Goal: Task Accomplishment & Management: Complete application form

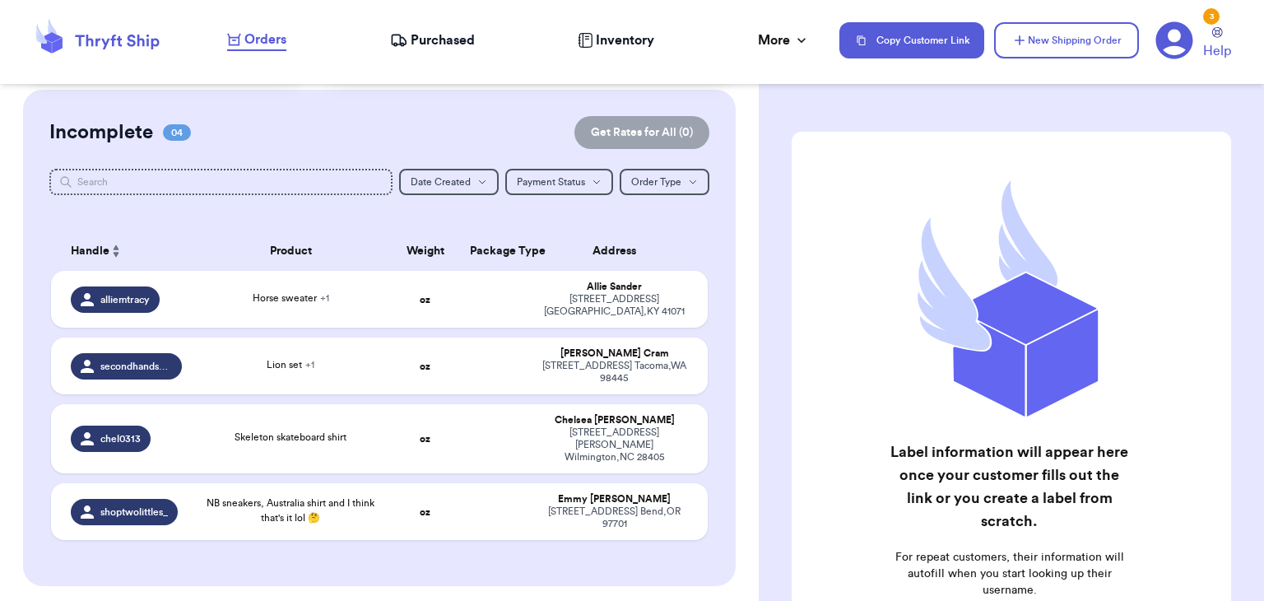
scroll to position [120, 0]
click at [391, 280] on td "oz" at bounding box center [425, 298] width 71 height 57
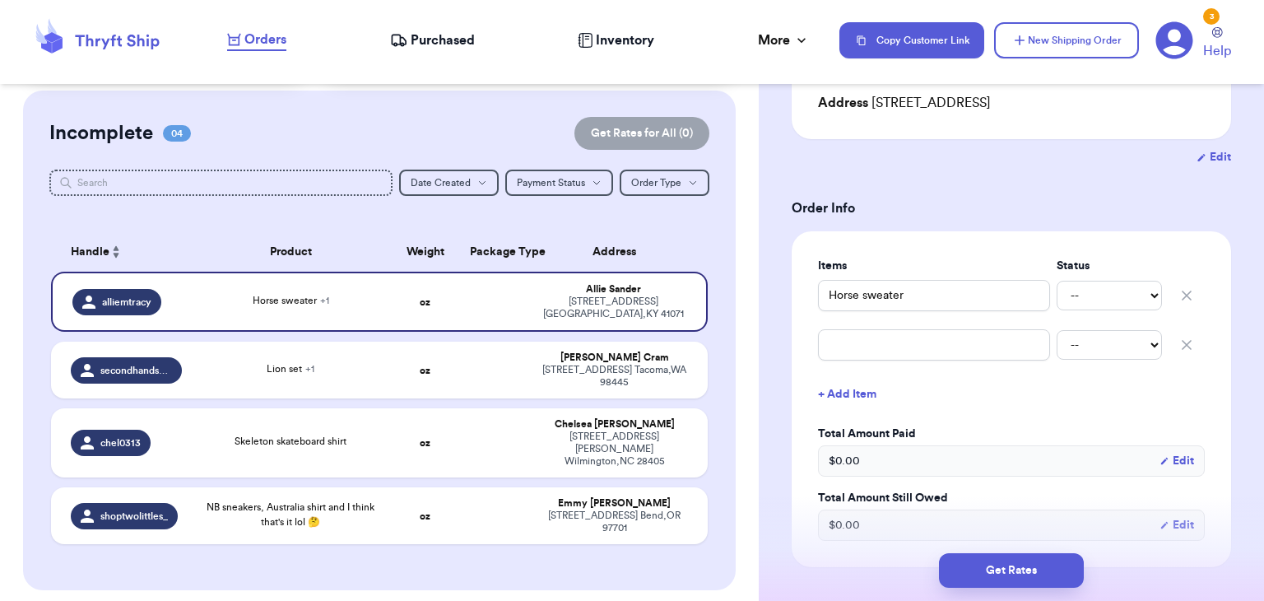
scroll to position [0, 0]
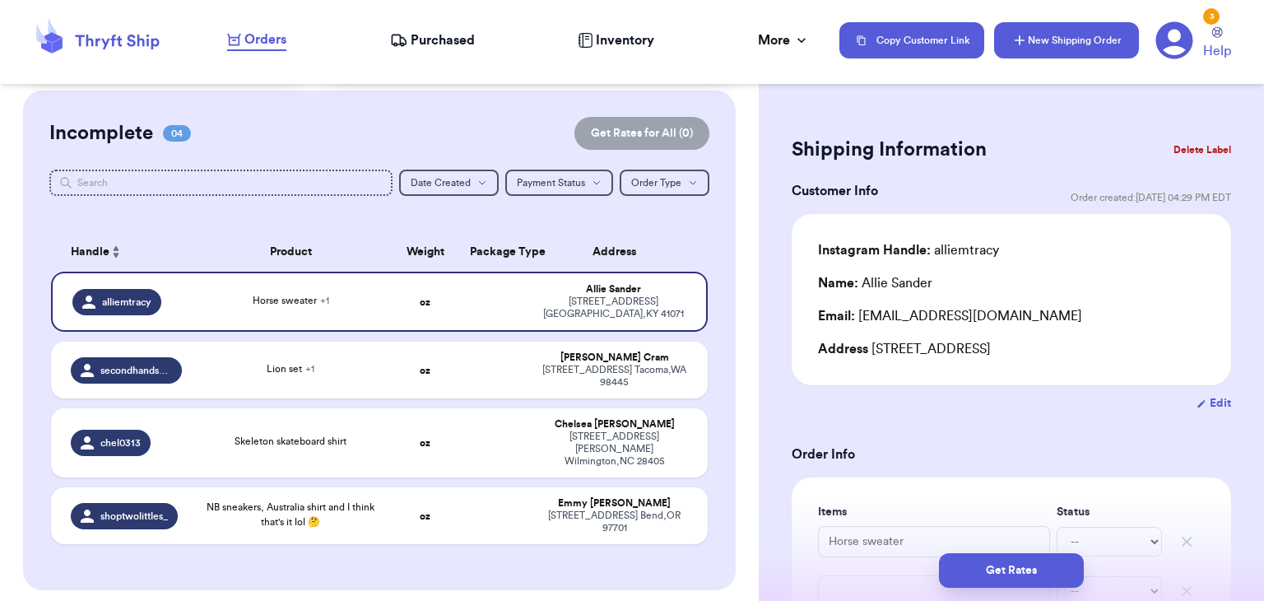
click at [1005, 44] on button "New Shipping Order" at bounding box center [1066, 40] width 145 height 36
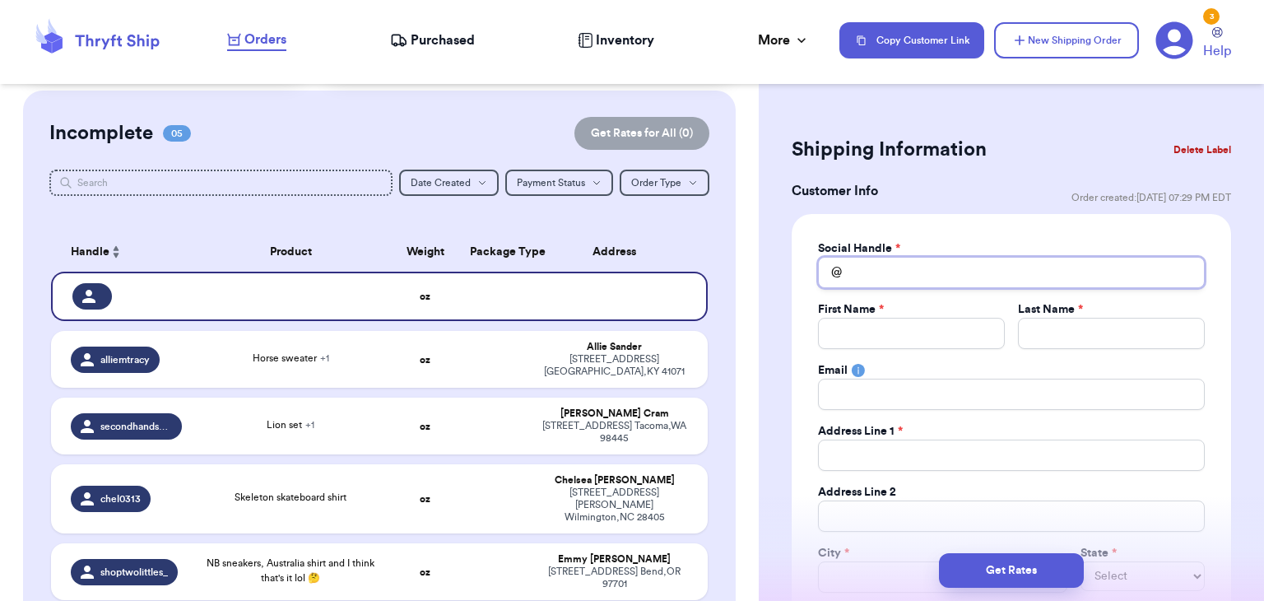
click at [891, 281] on input "Total Amount Paid" at bounding box center [1011, 272] width 387 height 31
type input "s"
type input "sc"
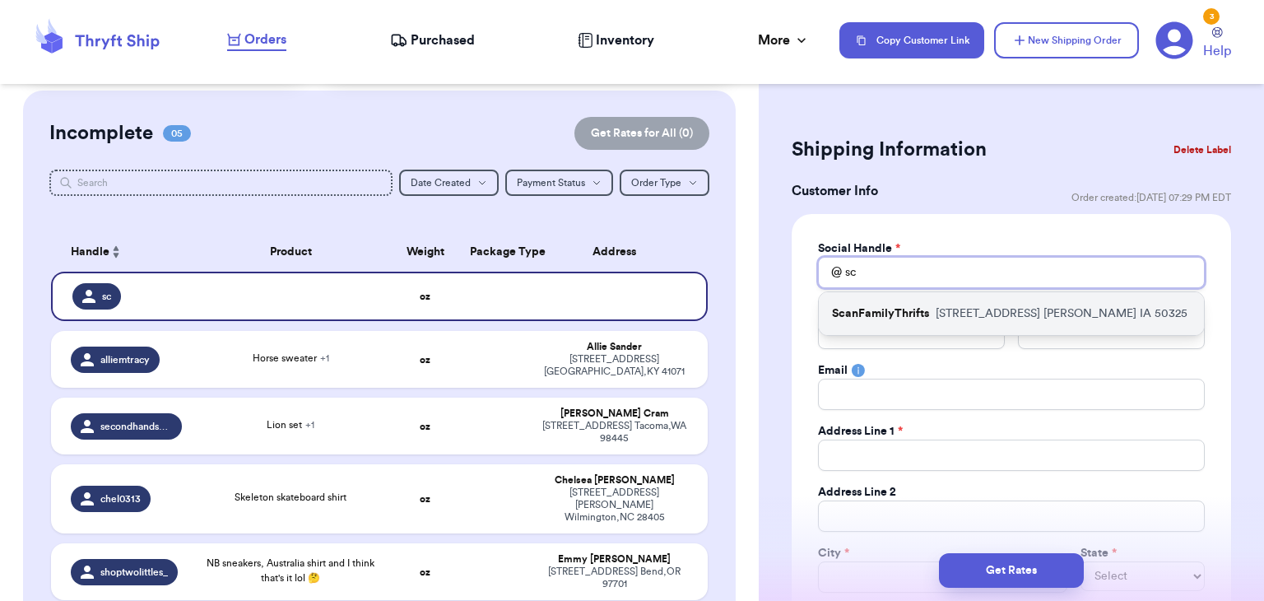
type input "sc"
click at [1024, 314] on p "[STREET_ADDRESS][PERSON_NAME]" at bounding box center [1062, 313] width 252 height 16
type input "ScanFamilyThrifts"
type input "Kait"
type input "[PERSON_NAME]"
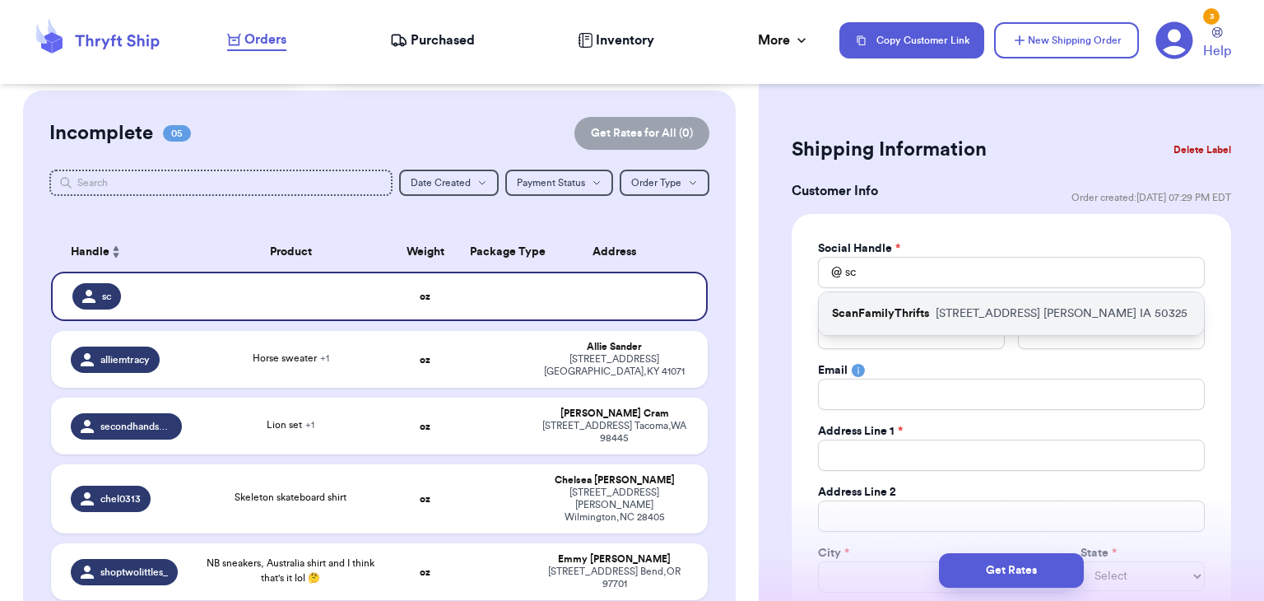
type input "[EMAIL_ADDRESS][DOMAIN_NAME]"
type input "[STREET_ADDRESS]"
type input "[PERSON_NAME]"
select select "IA"
type input "50325"
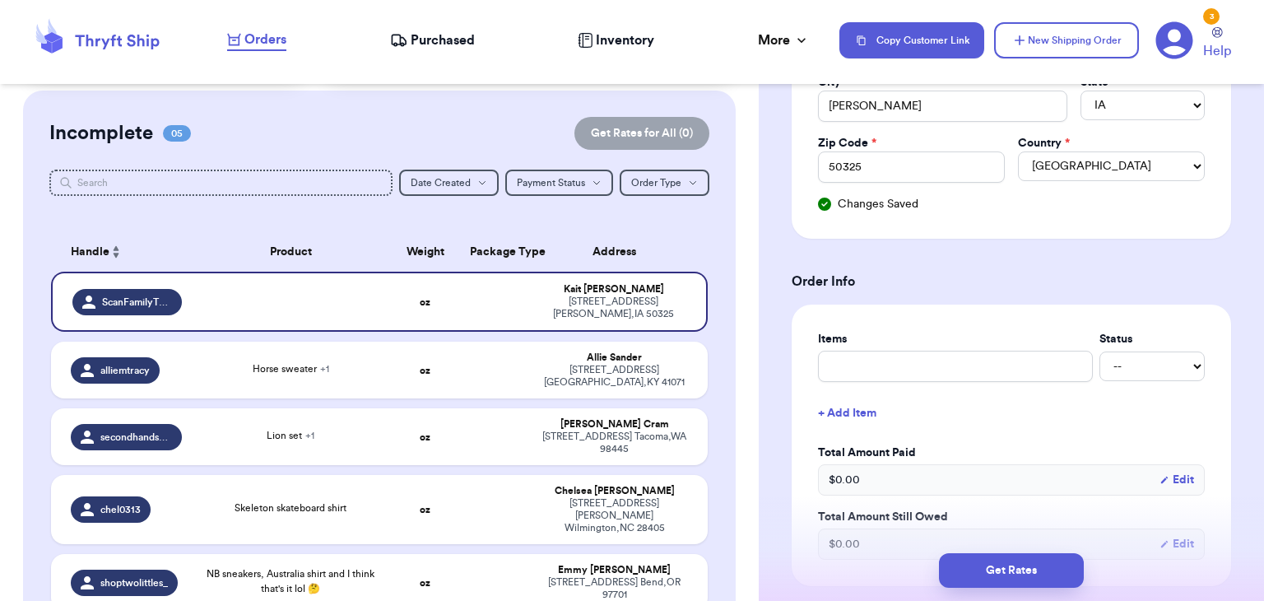
scroll to position [472, 0]
click at [989, 373] on input "text" at bounding box center [955, 365] width 275 height 31
type input "r"
type input "ro"
type input "ros"
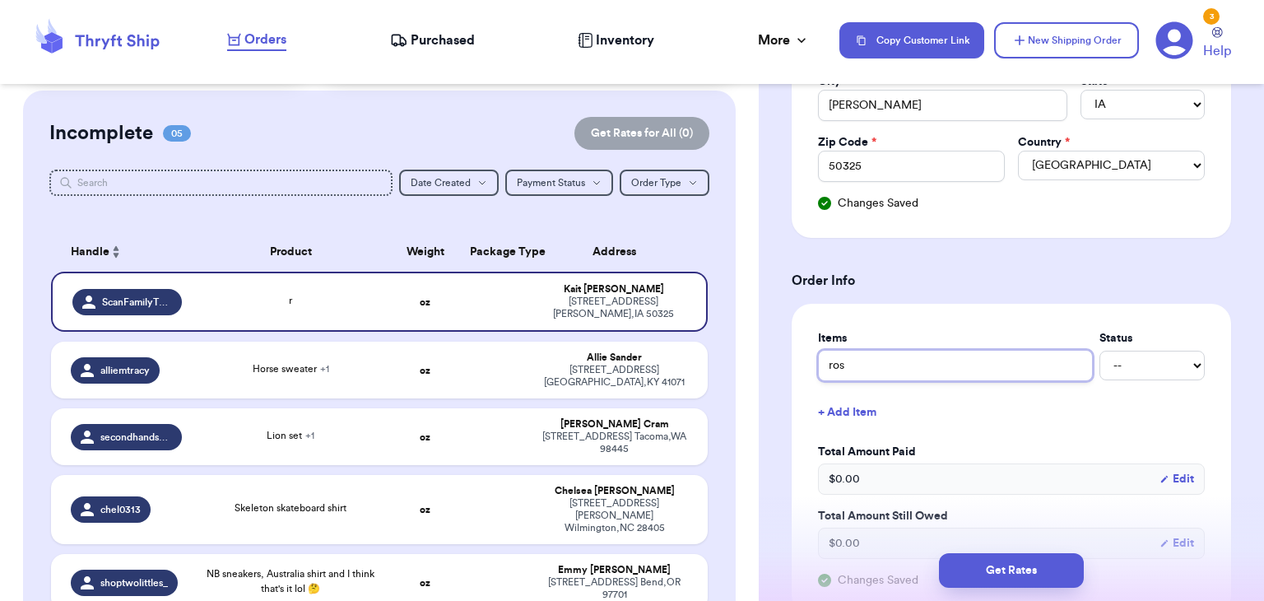
type input "rose"
type input "rose c"
type input "rose"
type input "rose s"
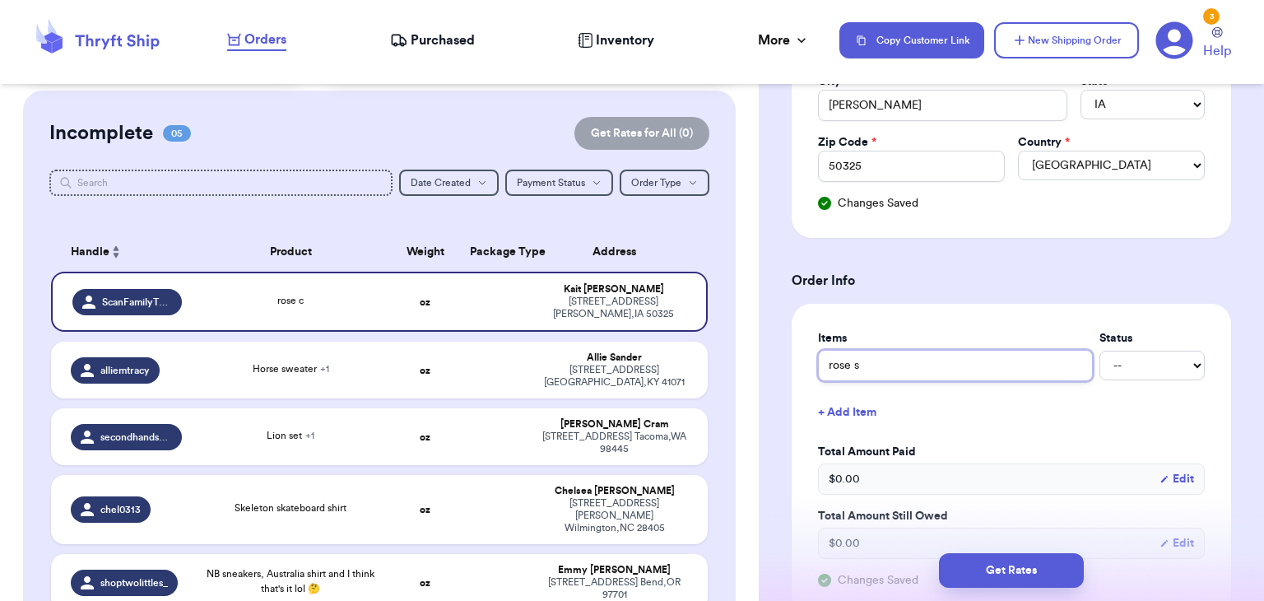
type input "rose sw"
type input "rose swe"
type input "rose swea"
type input "[PERSON_NAME]"
type input "rose sweats"
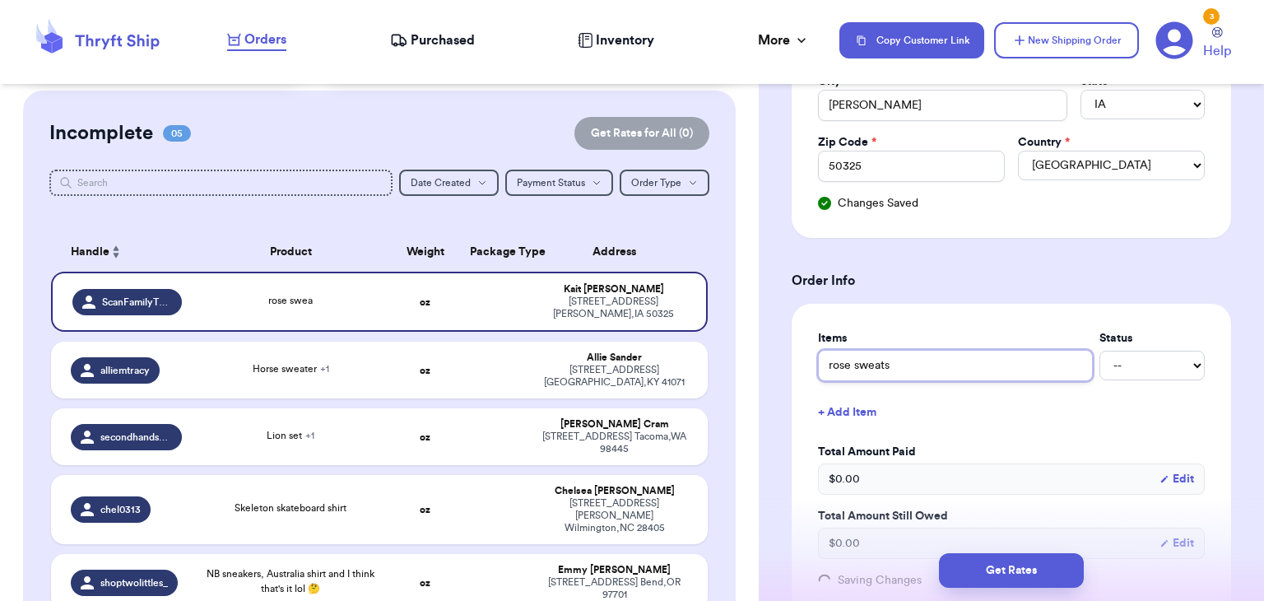
type input "rose sweatsh"
type input "rose sweatshi"
type input "rose sweatshir"
type input "rose sweatshirt"
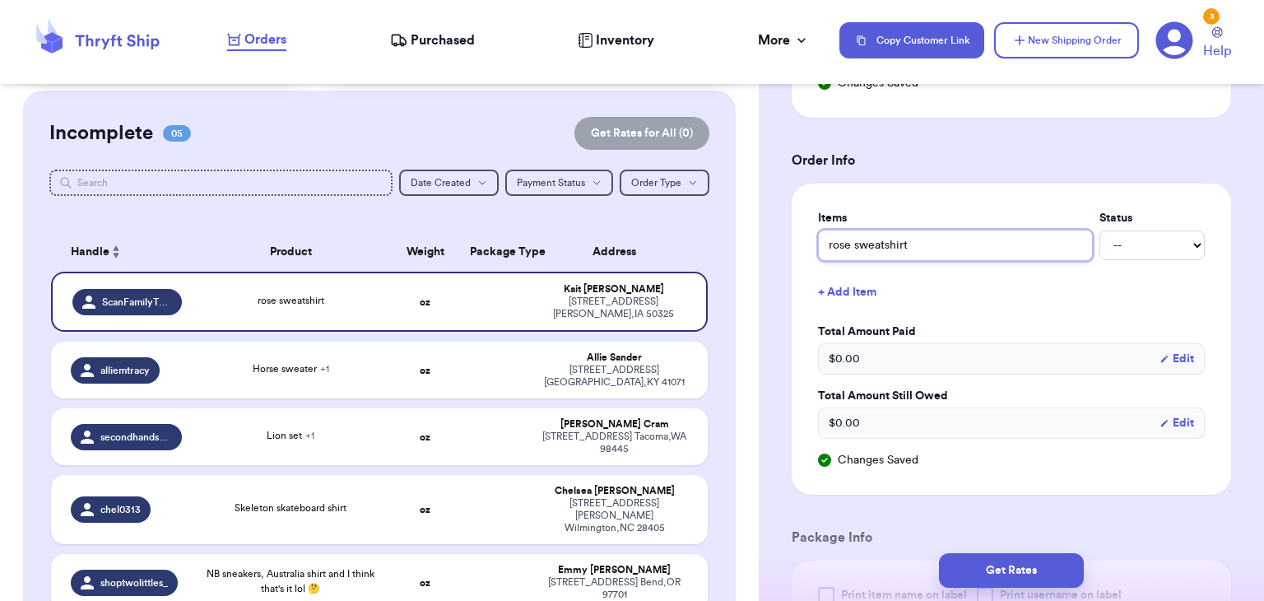
scroll to position [561, 0]
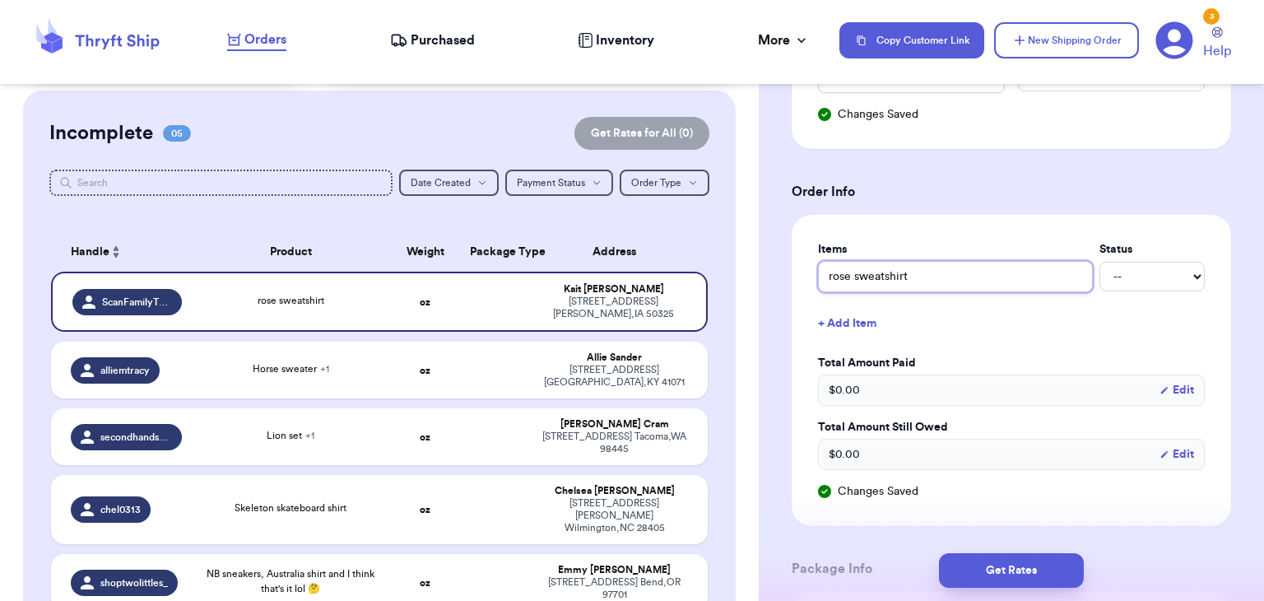
type input "rose sweatshirt"
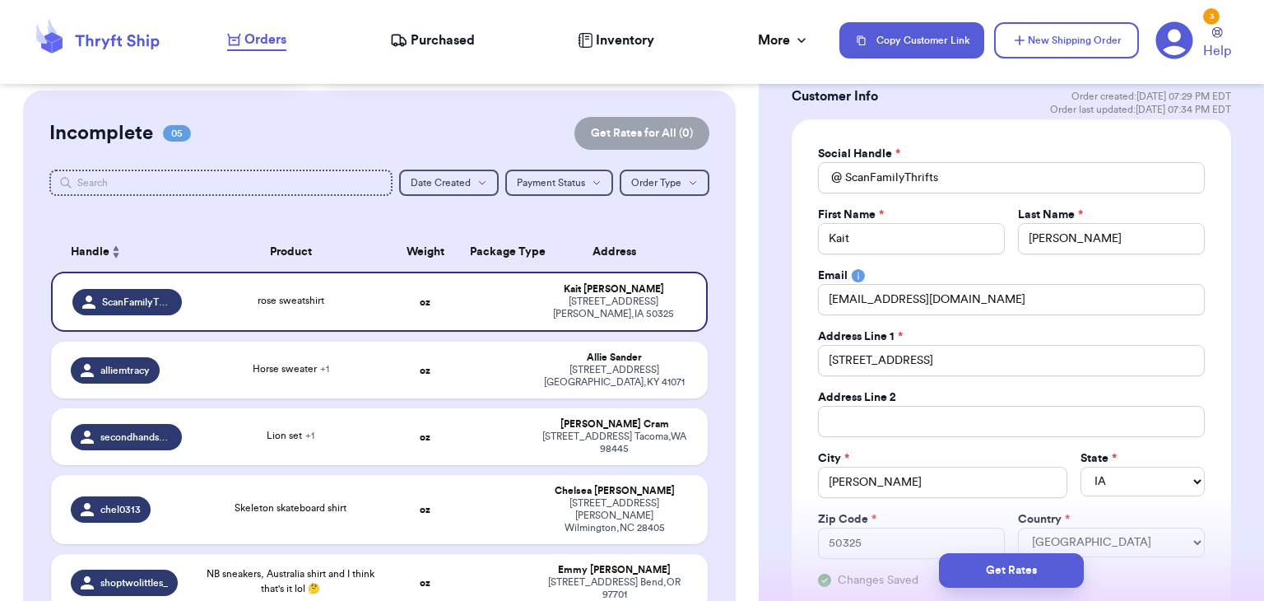
click at [997, 197] on div "Social Handle * @ ScanFamilyThrifts First Name * Kait Last Name * [PERSON_NAME]…" at bounding box center [1011, 367] width 387 height 443
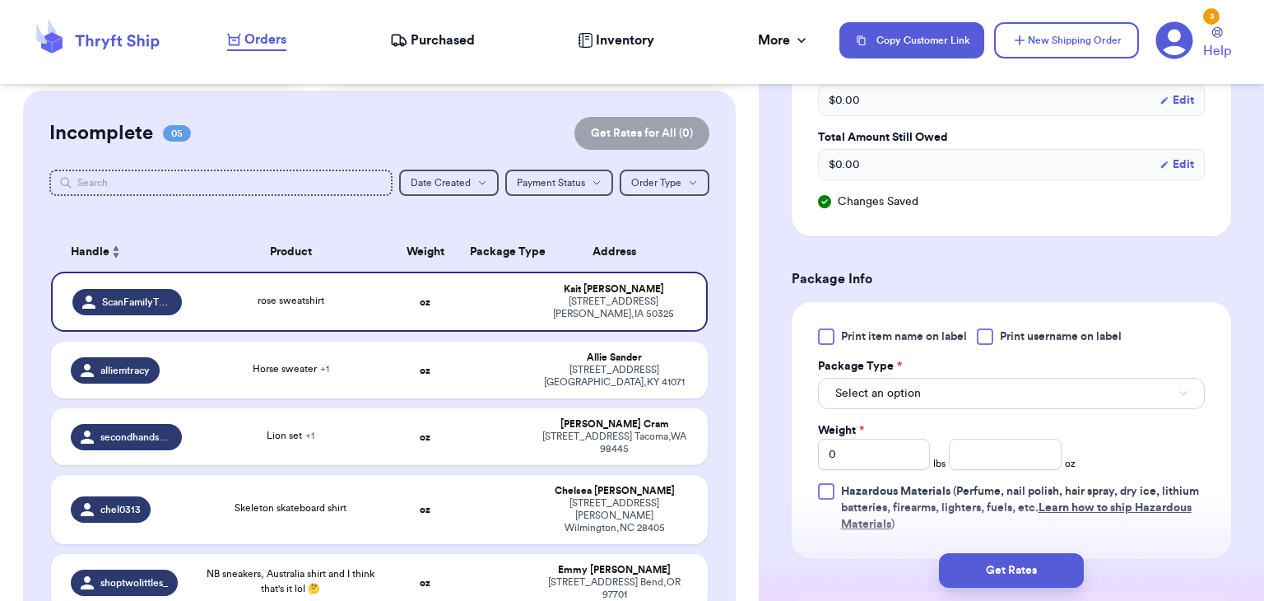
scroll to position [852, 0]
click at [990, 327] on div at bounding box center [985, 335] width 16 height 16
click at [0, 0] on input "Print username on label" at bounding box center [0, 0] width 0 height 0
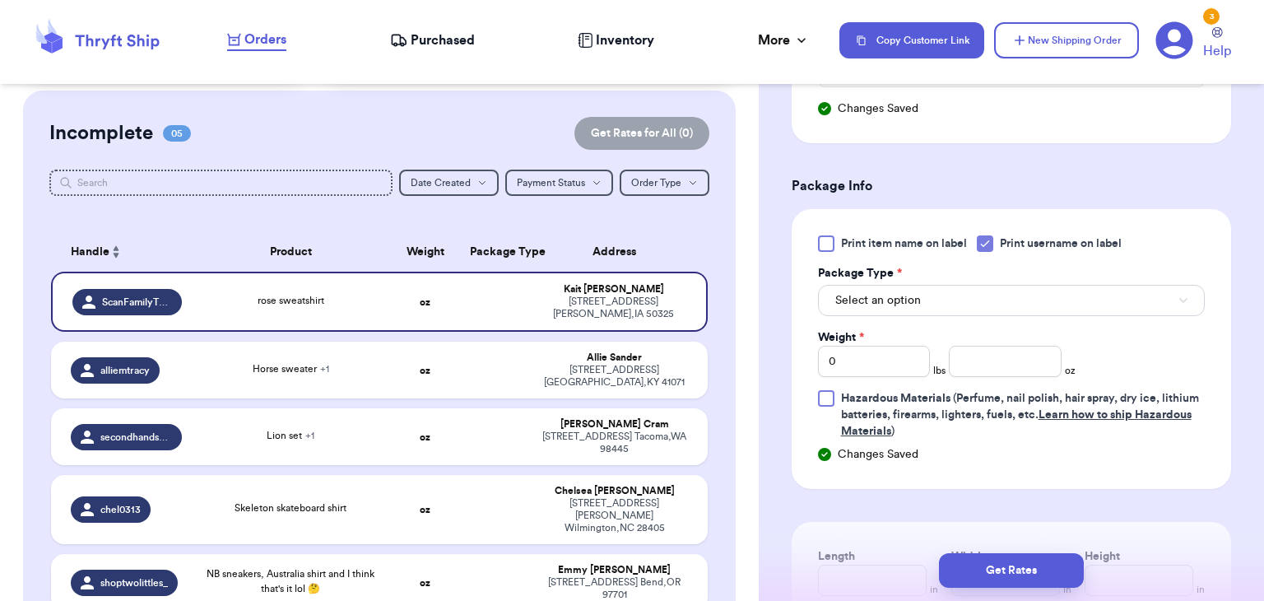
scroll to position [932, 0]
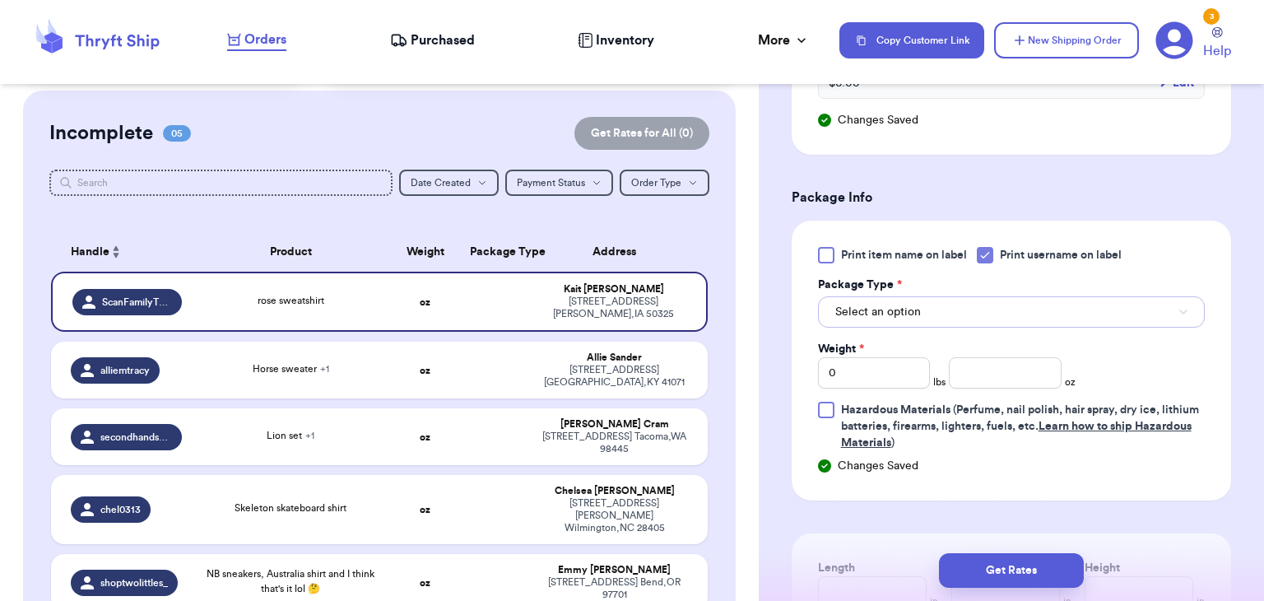
click at [998, 306] on button "Select an option" at bounding box center [1011, 311] width 387 height 31
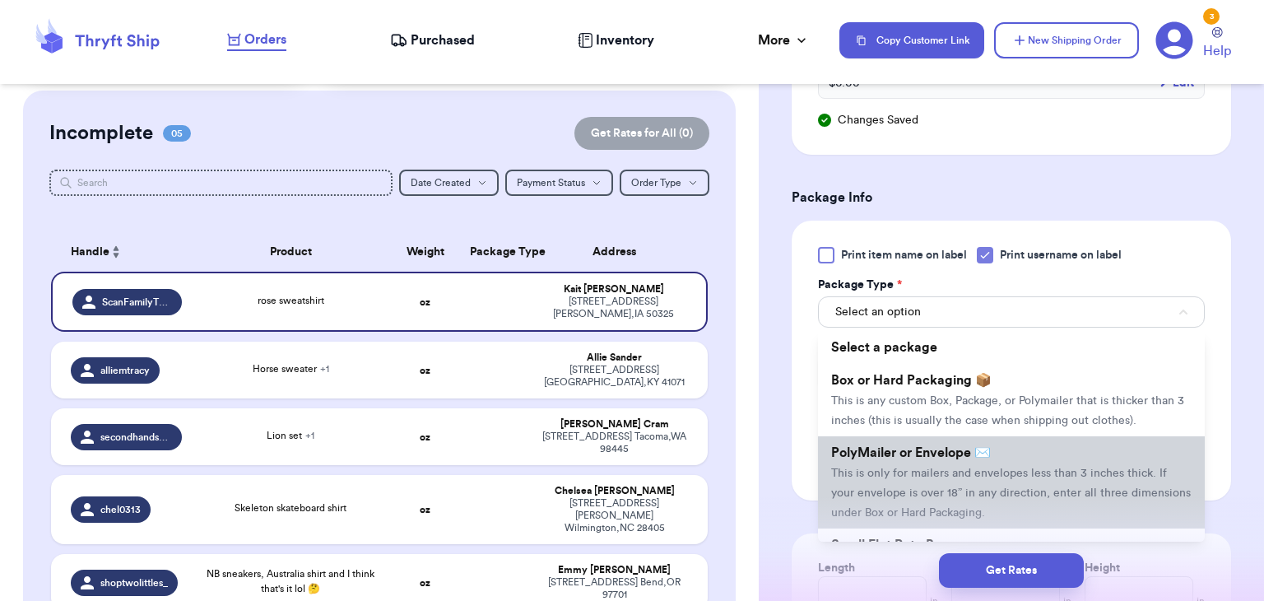
click at [973, 468] on span "This is only for mailers and envelopes less than 3 inches thick. If your envelo…" at bounding box center [1011, 493] width 360 height 51
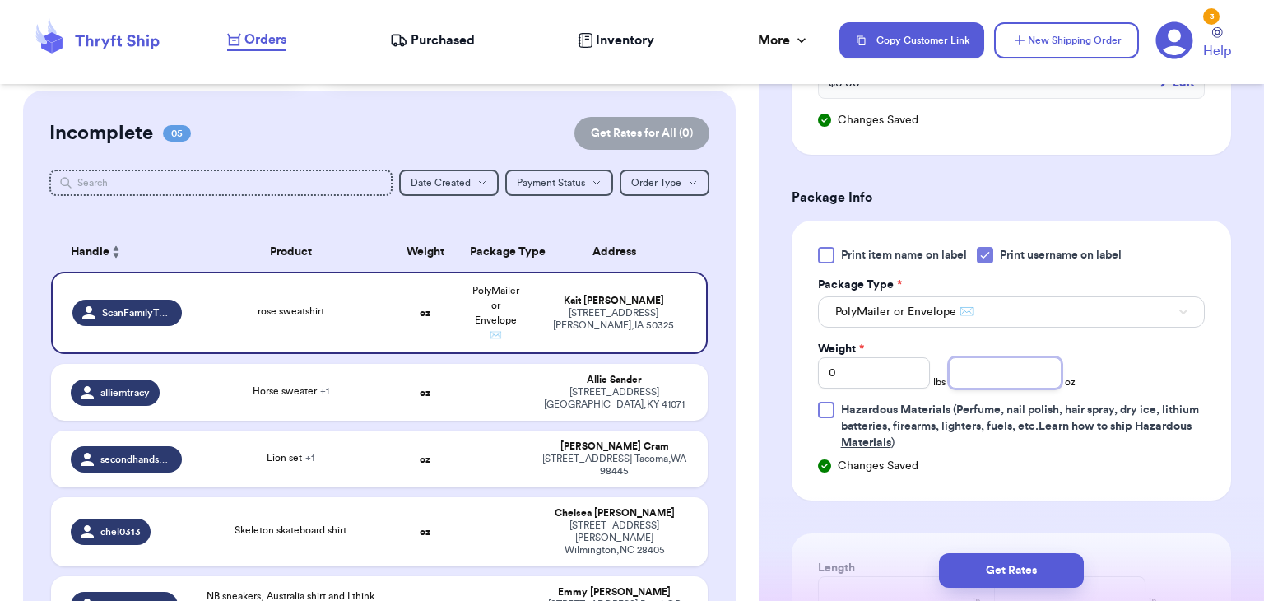
click at [979, 384] on input "number" at bounding box center [1005, 372] width 113 height 31
type input "6.6"
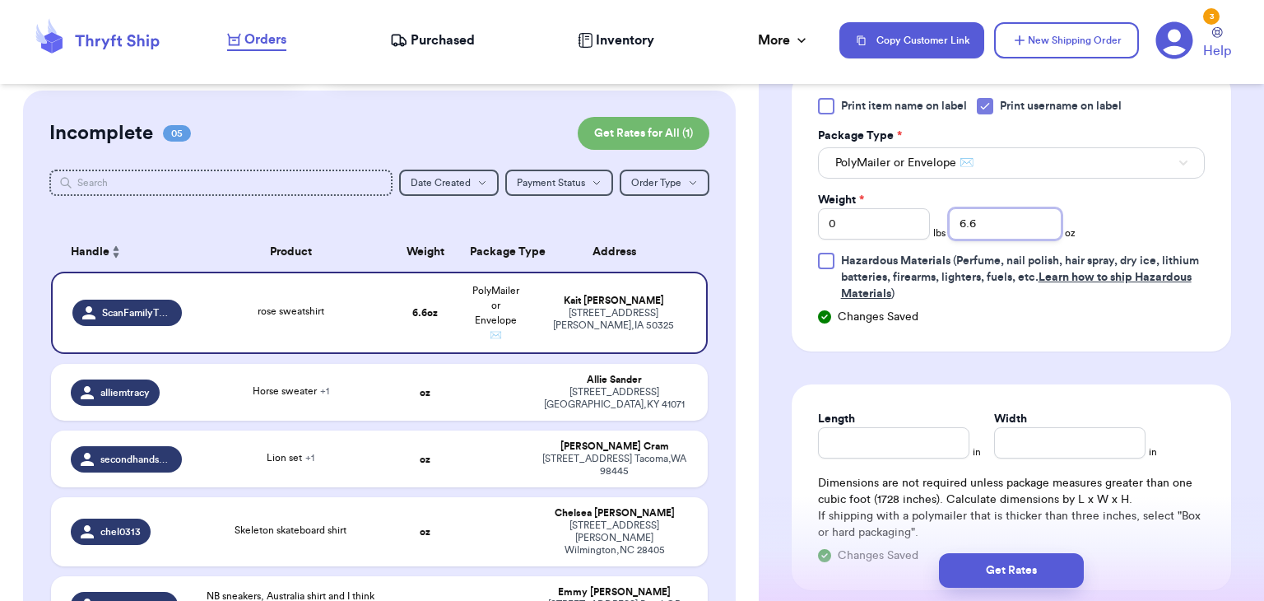
scroll to position [1083, 0]
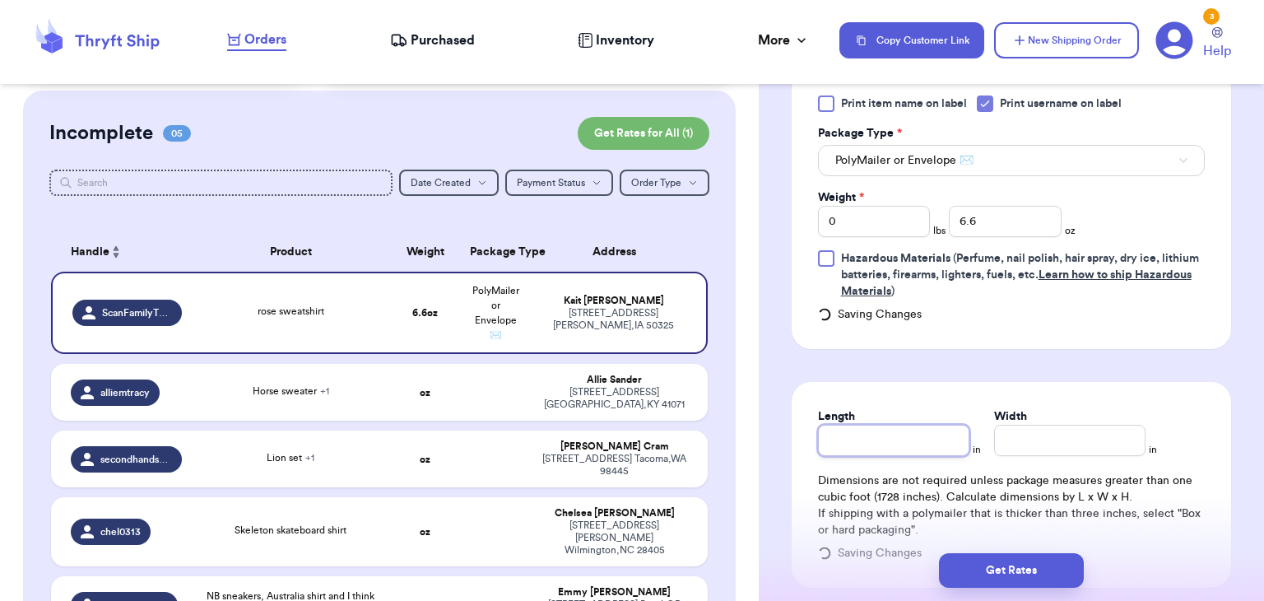
click at [842, 425] on input "Length" at bounding box center [893, 440] width 151 height 31
type input "10"
click at [1057, 446] on input "Width *" at bounding box center [1069, 440] width 151 height 31
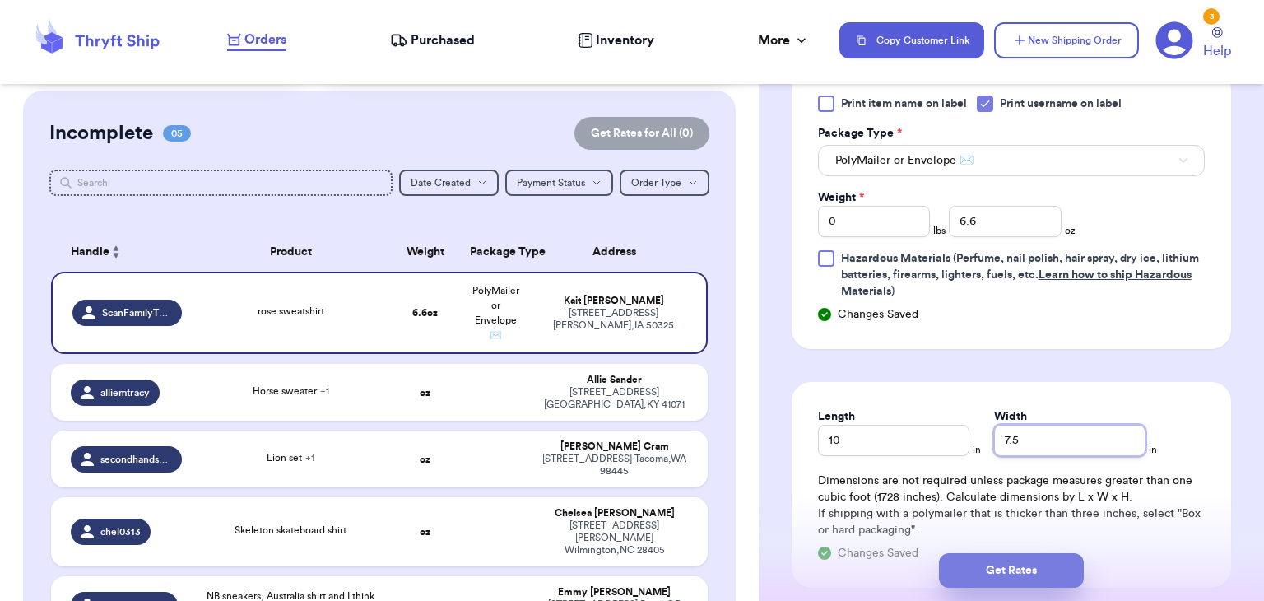
type input "7.5"
click at [1058, 570] on button "Get Rates" at bounding box center [1011, 570] width 145 height 35
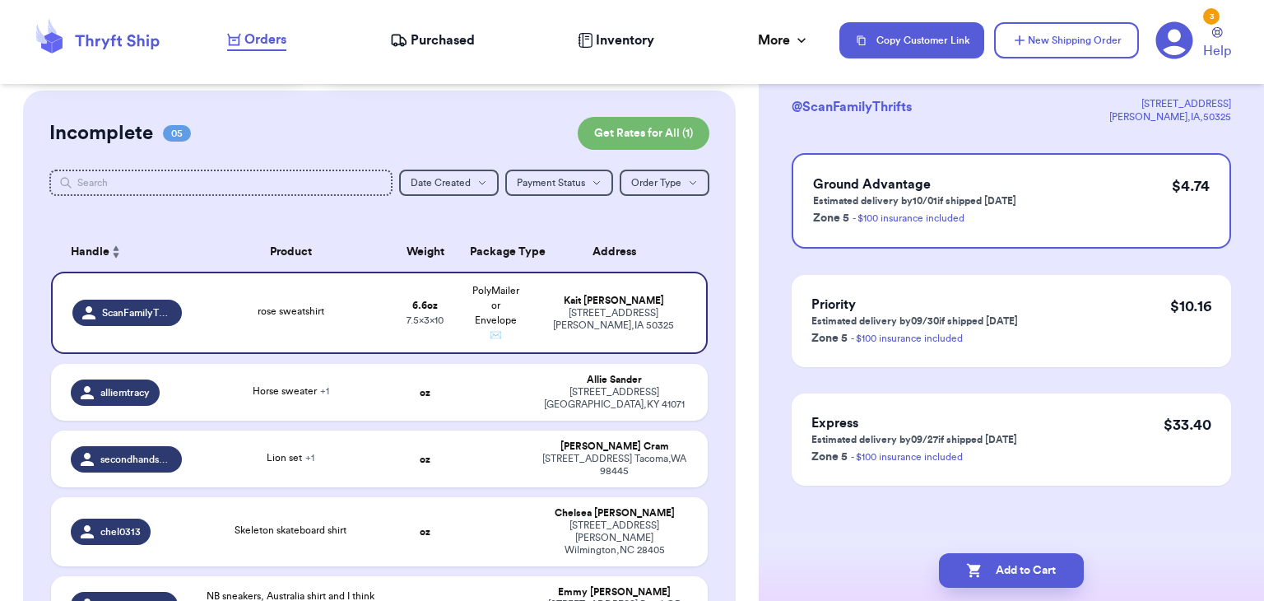
scroll to position [0, 0]
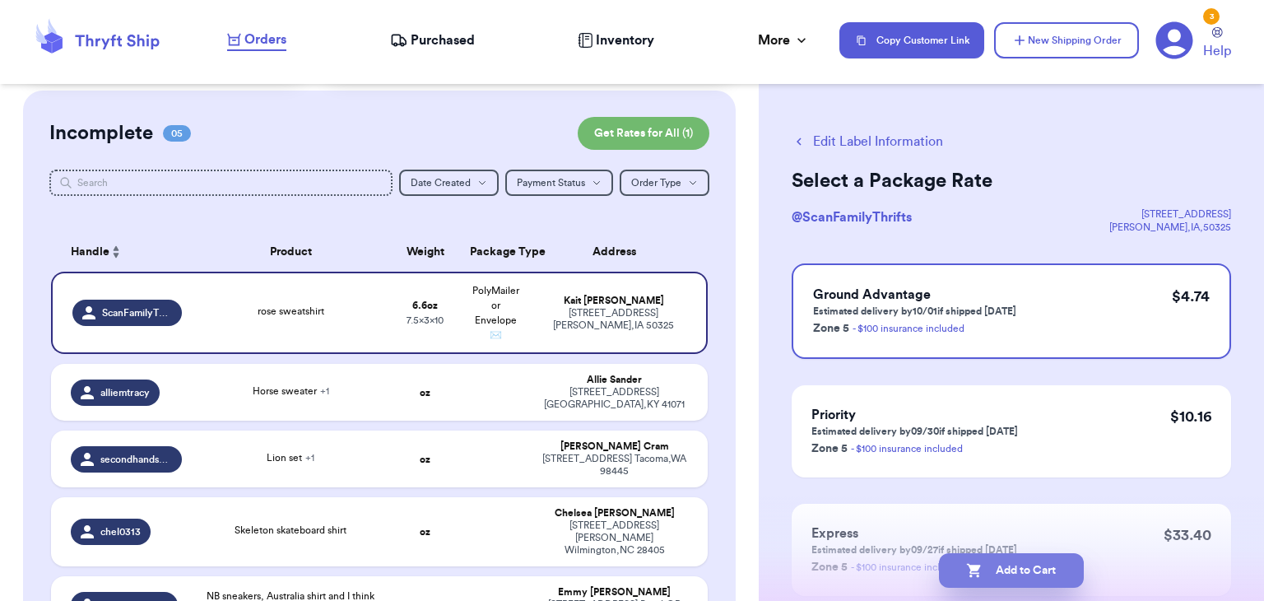
click at [1003, 570] on button "Add to Cart" at bounding box center [1011, 570] width 145 height 35
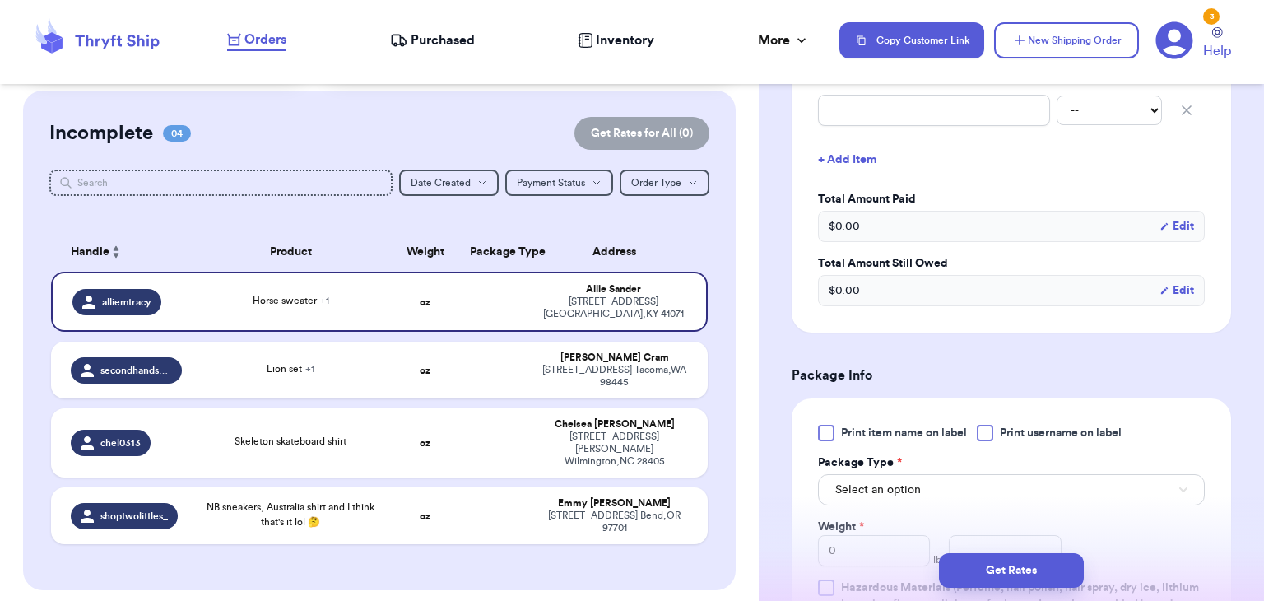
scroll to position [525, 0]
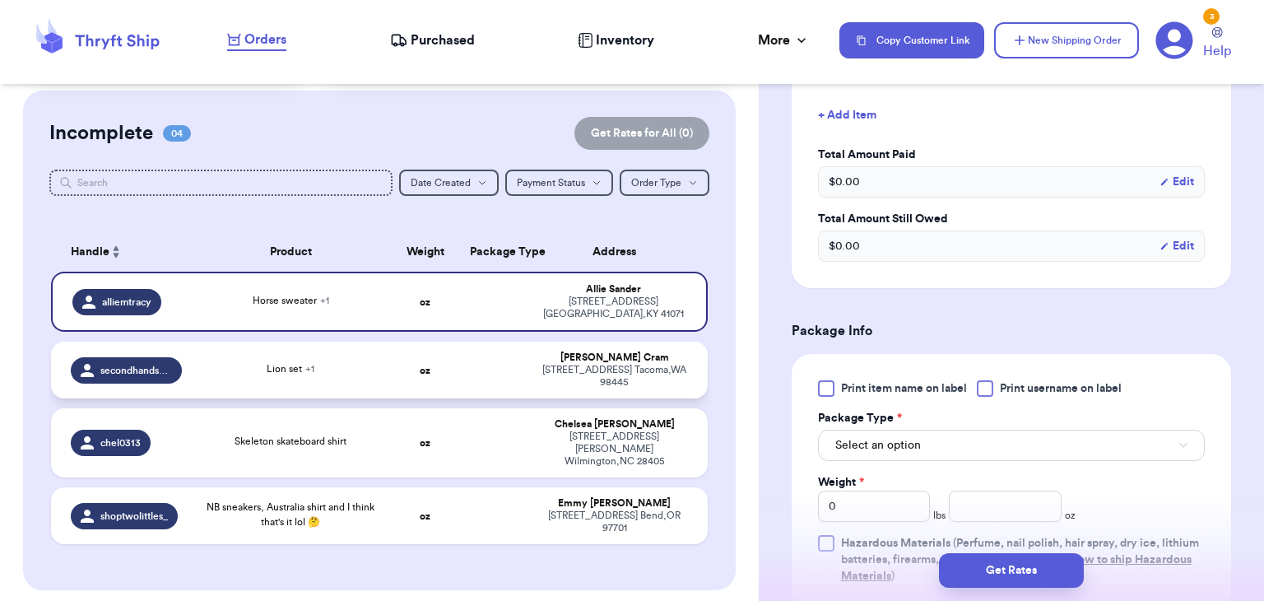
click at [408, 373] on td "oz" at bounding box center [425, 370] width 71 height 57
type input "Lion set"
type input "Cardigan"
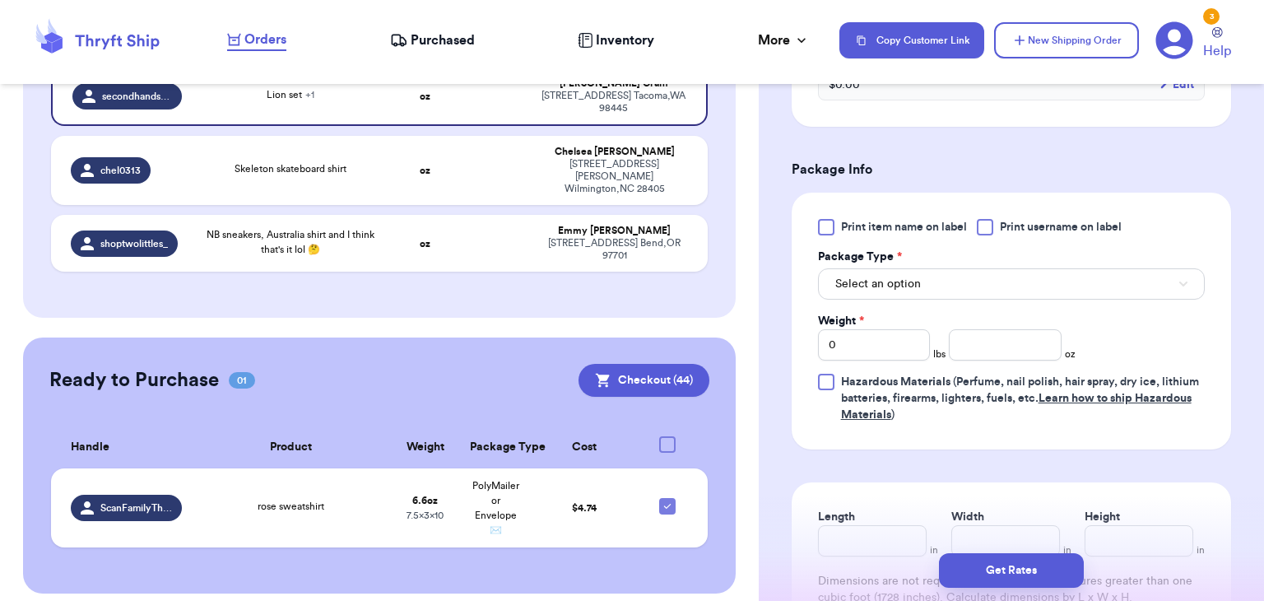
scroll to position [720, 0]
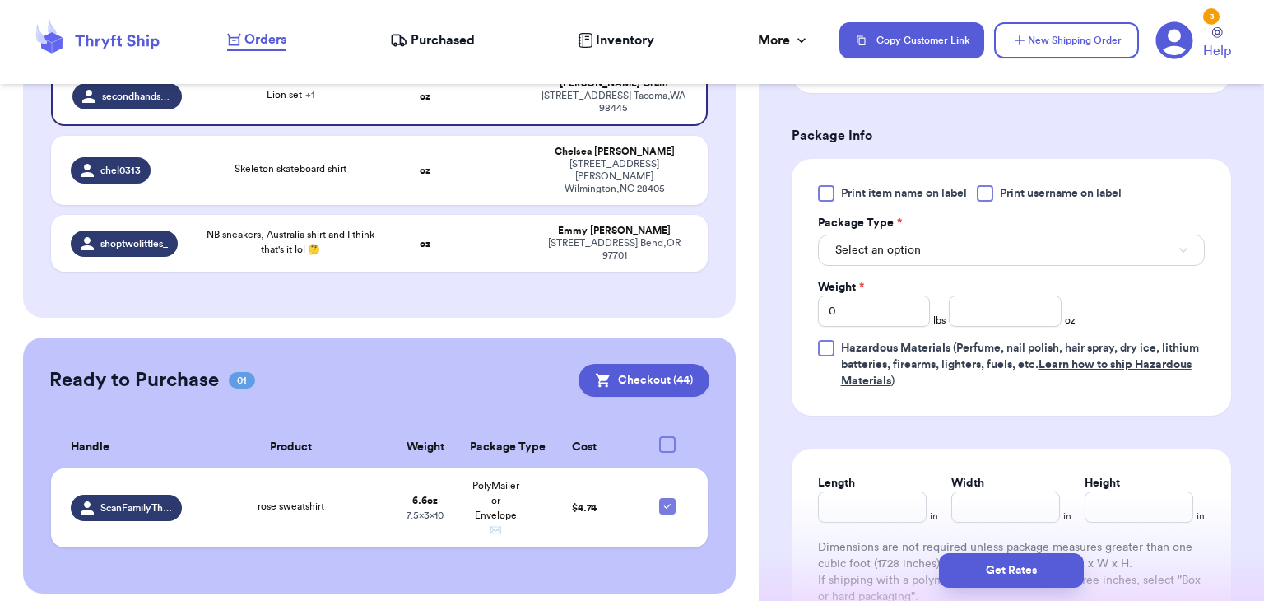
click at [987, 203] on div "Print item name on label Print username on label Package Type * Select an optio…" at bounding box center [1011, 287] width 387 height 204
click at [986, 200] on div at bounding box center [985, 193] width 16 height 16
click at [0, 0] on input "Print username on label" at bounding box center [0, 0] width 0 height 0
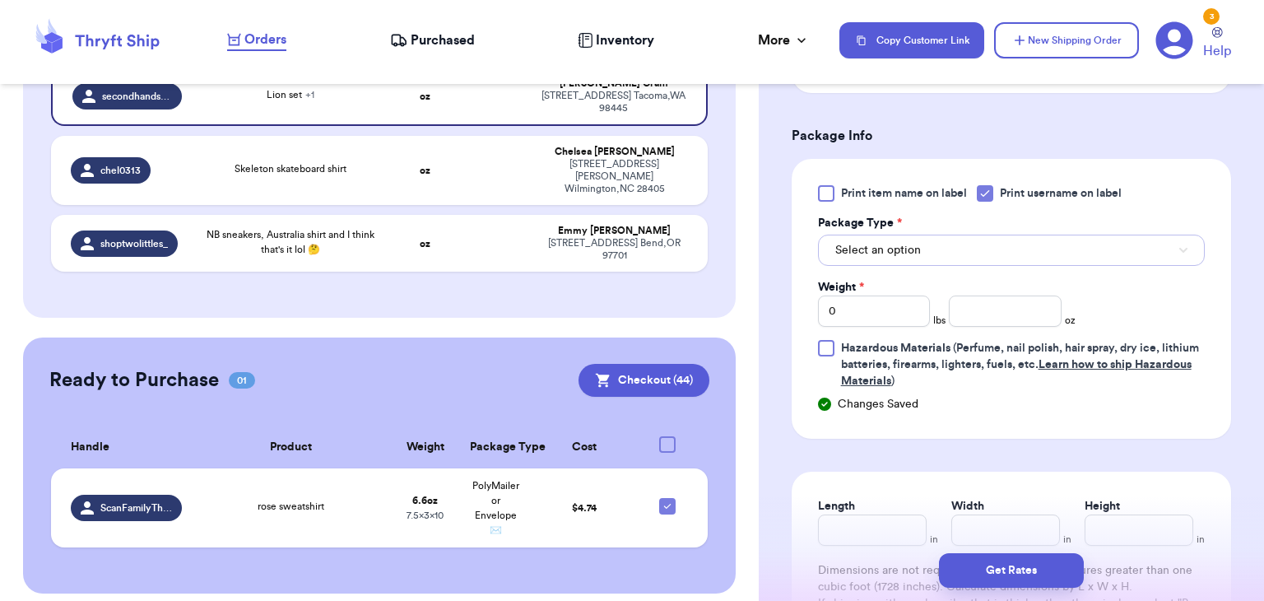
click at [959, 244] on button "Select an option" at bounding box center [1011, 250] width 387 height 31
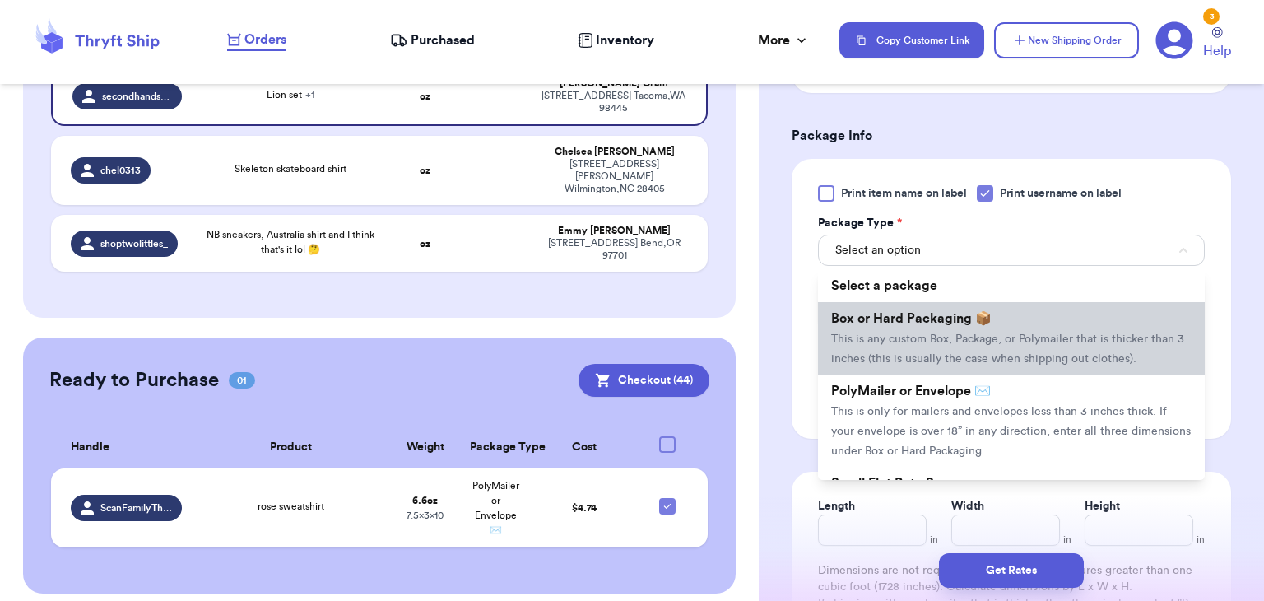
click at [943, 353] on span "This is any custom Box, Package, or Polymailer that is thicker than 3 inches (t…" at bounding box center [1007, 348] width 353 height 31
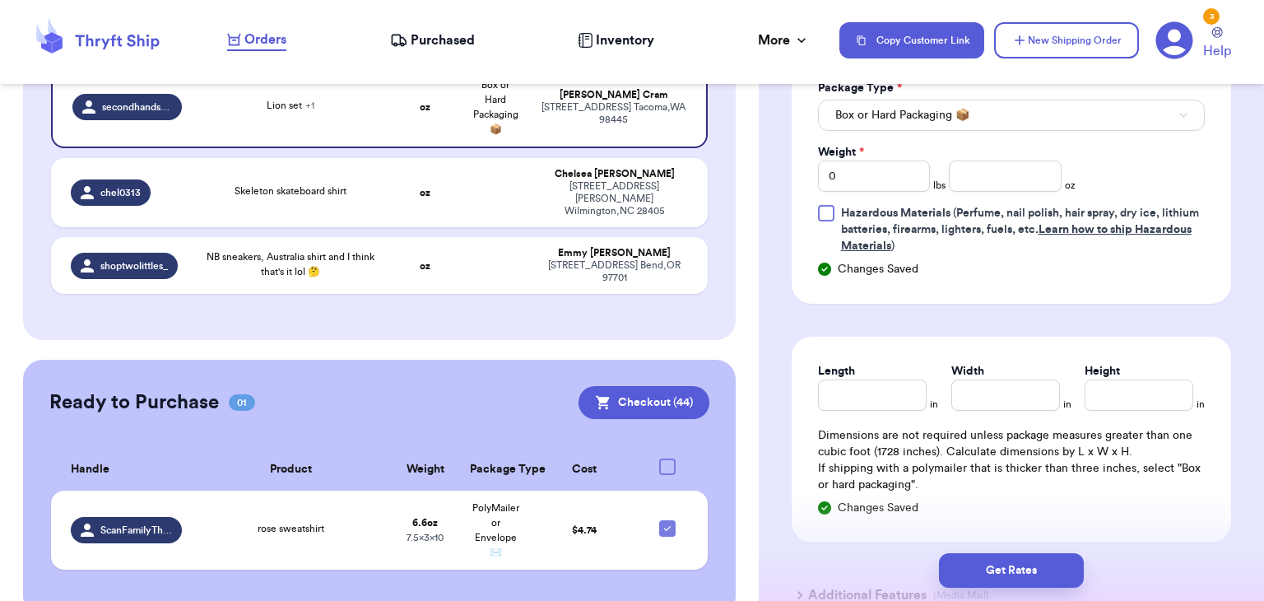
scroll to position [842, 0]
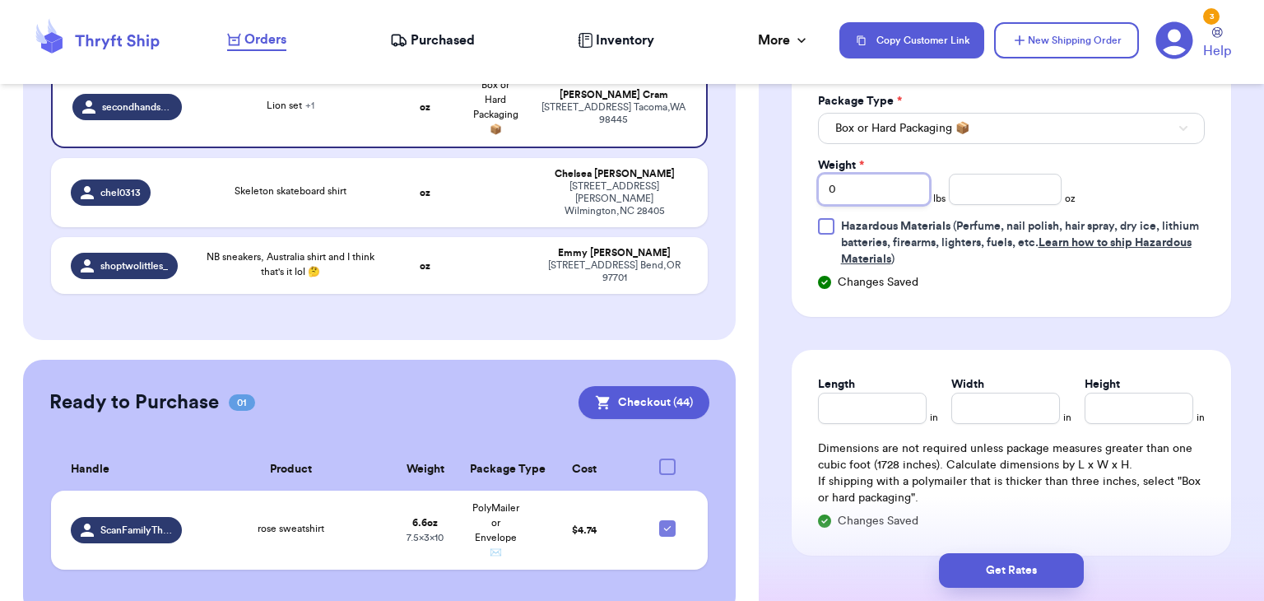
click at [895, 198] on input "0" at bounding box center [874, 189] width 113 height 31
type input "2"
click at [1000, 203] on div "Print item name on label Print username on label Package Type * Box or Hard Pac…" at bounding box center [1011, 165] width 387 height 204
click at [998, 179] on input "number" at bounding box center [1005, 189] width 113 height 31
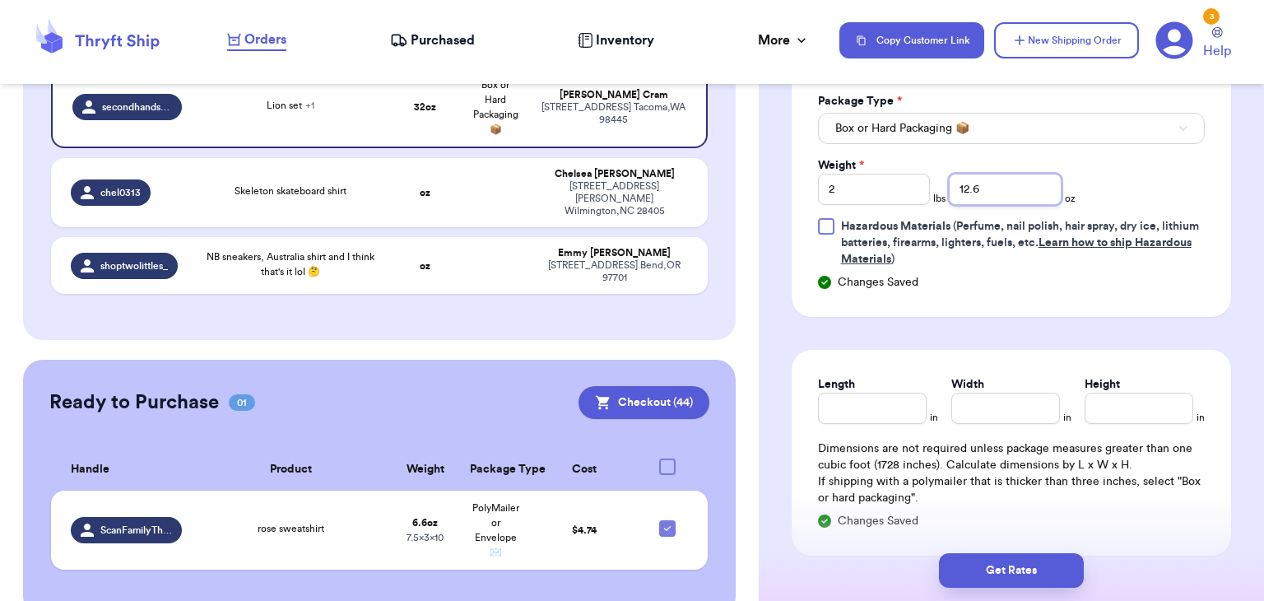
type input "12.6"
click at [834, 408] on input "Length" at bounding box center [872, 408] width 109 height 31
type input "13.5"
click at [971, 402] on input "Width *" at bounding box center [1005, 408] width 109 height 31
type input "11.3"
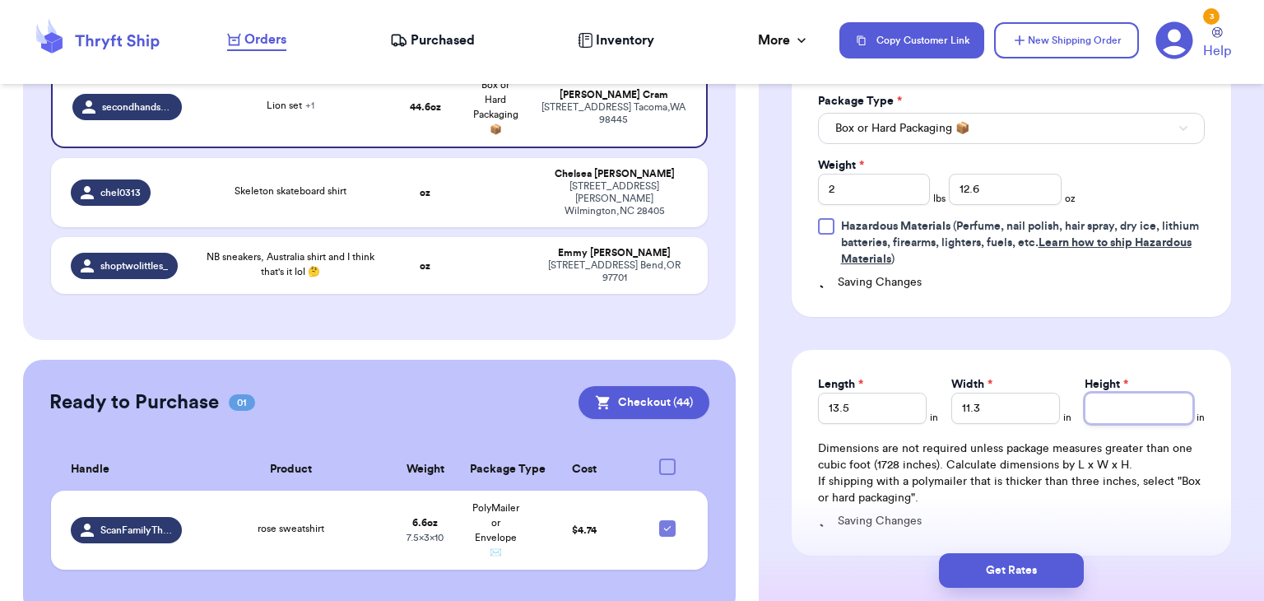
click at [1178, 416] on input "Height *" at bounding box center [1139, 408] width 109 height 31
type input "6"
click at [1038, 575] on button "Get Rates" at bounding box center [1011, 570] width 145 height 35
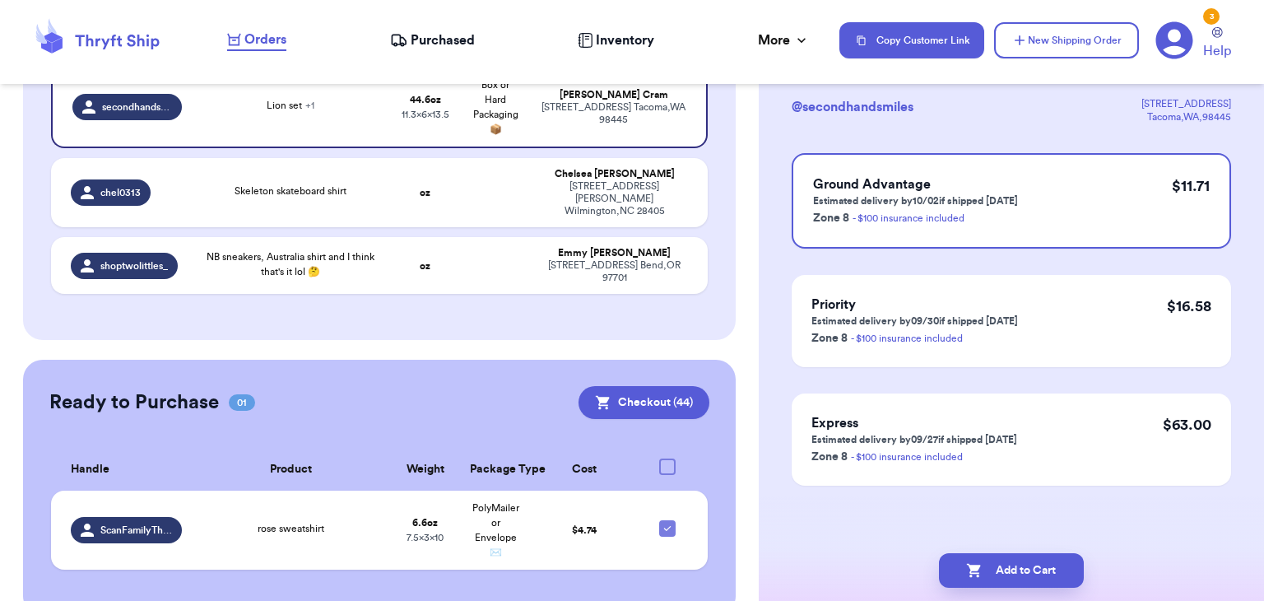
scroll to position [0, 0]
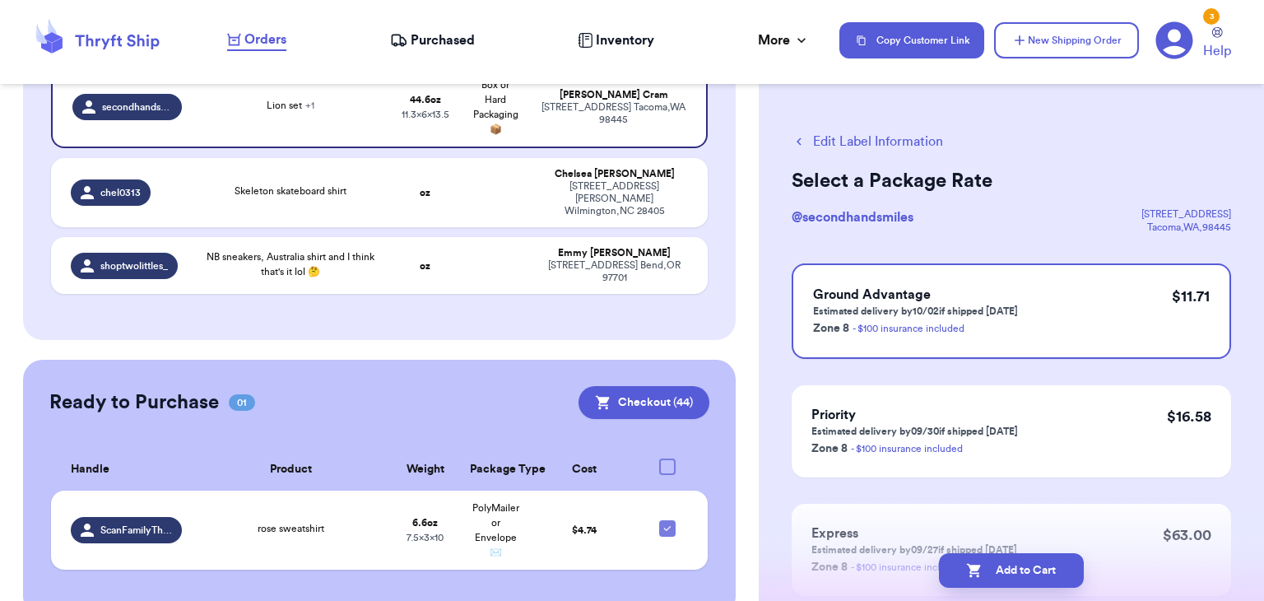
click at [1038, 575] on button "Add to Cart" at bounding box center [1011, 570] width 145 height 35
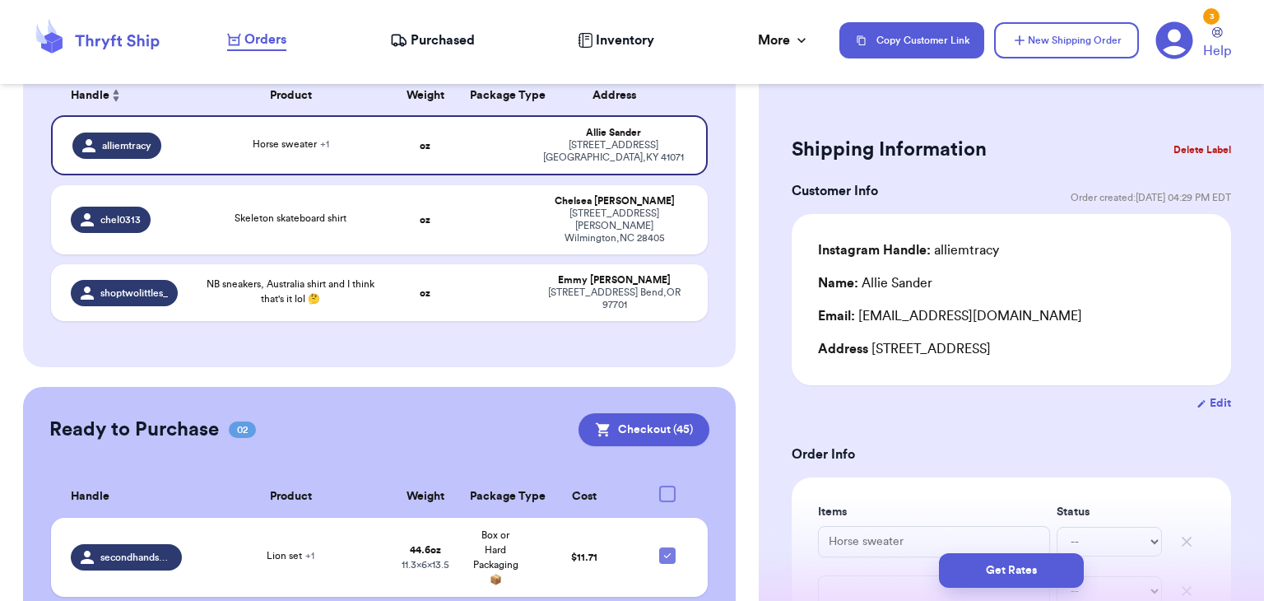
scroll to position [278, 0]
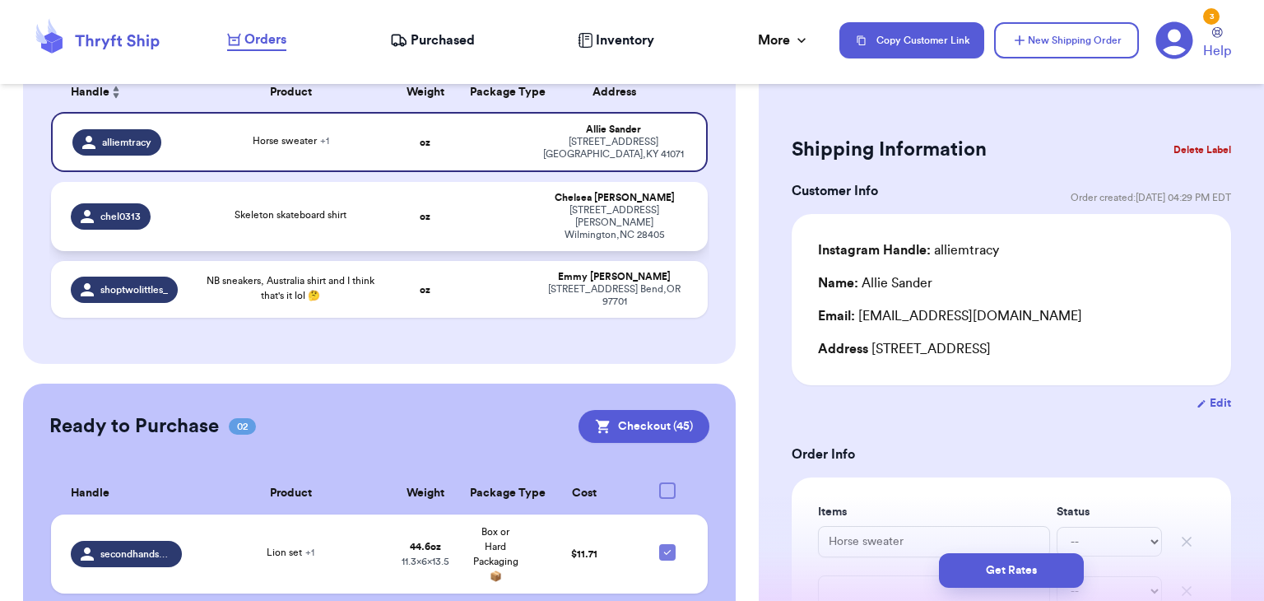
click at [250, 211] on span "Skeleton skateboard shirt" at bounding box center [291, 215] width 112 height 10
type input "Skeleton skateboard shirt"
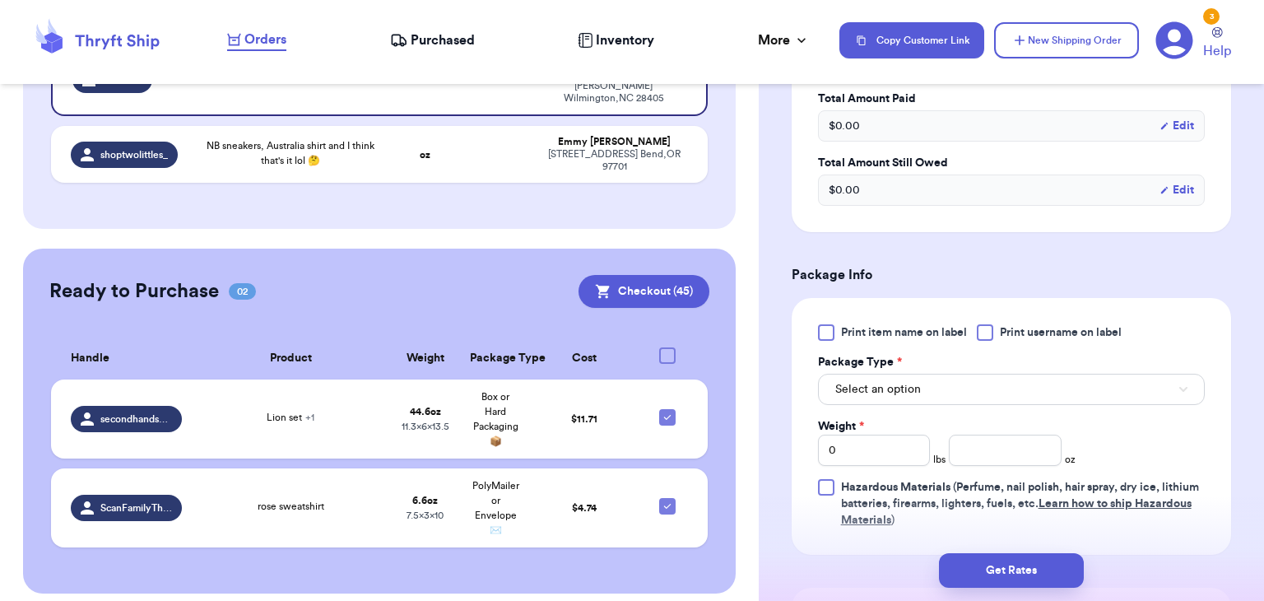
scroll to position [556, 0]
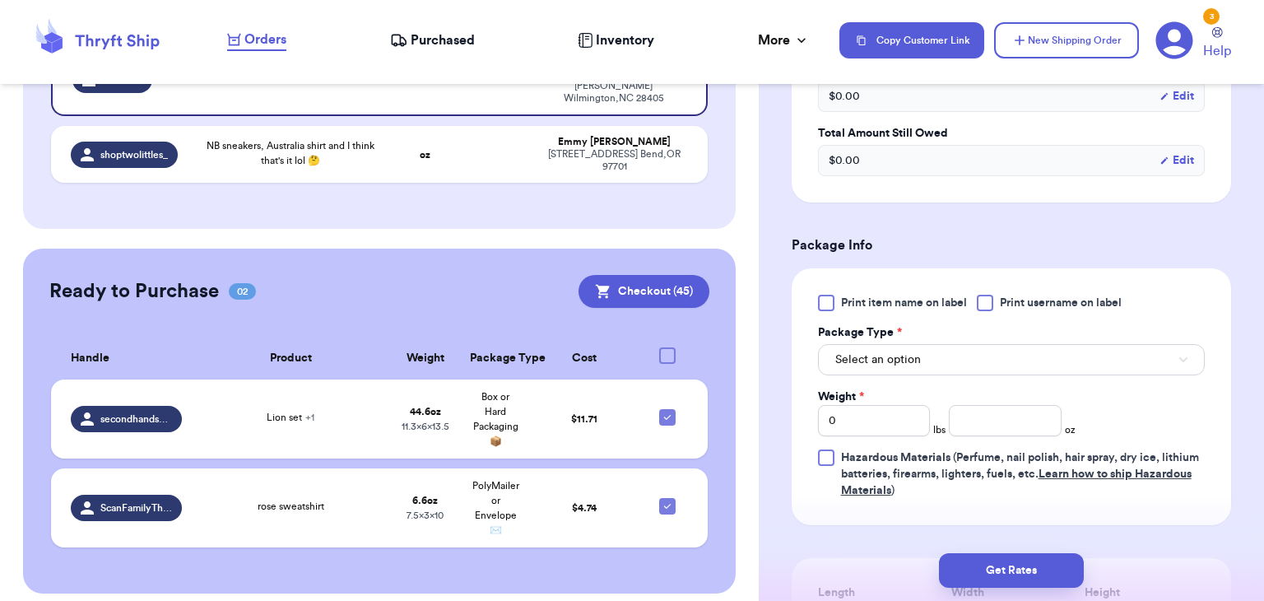
click at [987, 312] on div "Print item name on label Print username on label Package Type * Select an optio…" at bounding box center [1011, 397] width 387 height 204
click at [984, 304] on div at bounding box center [985, 303] width 16 height 16
click at [0, 0] on input "Print username on label" at bounding box center [0, 0] width 0 height 0
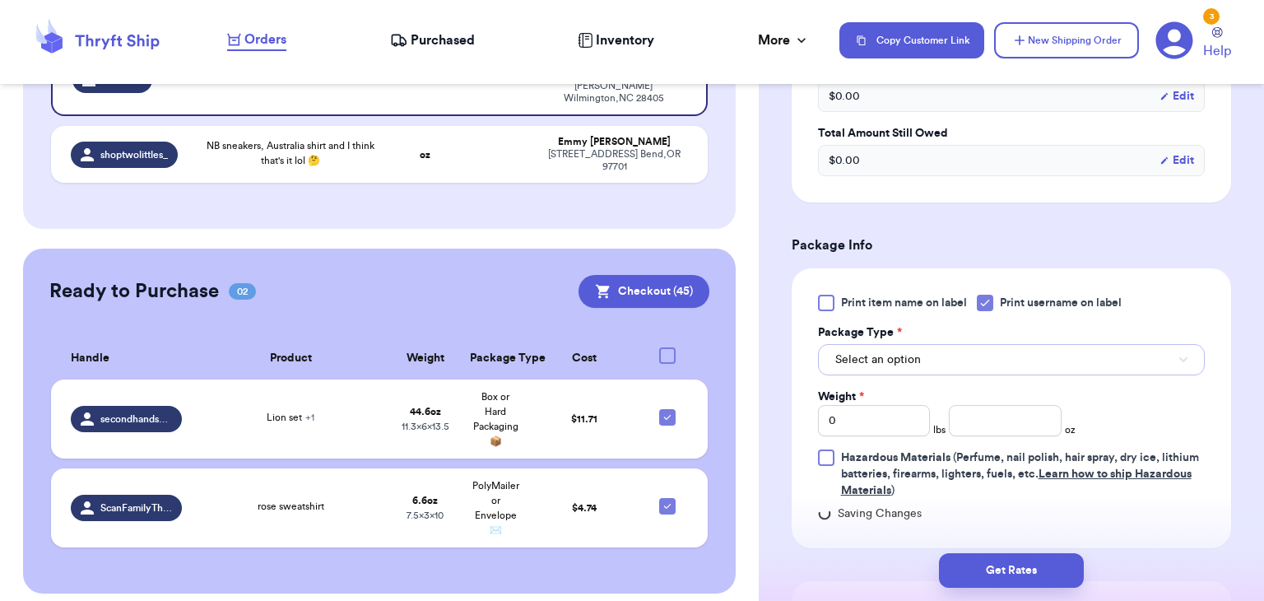
click at [967, 361] on button "Select an option" at bounding box center [1011, 359] width 387 height 31
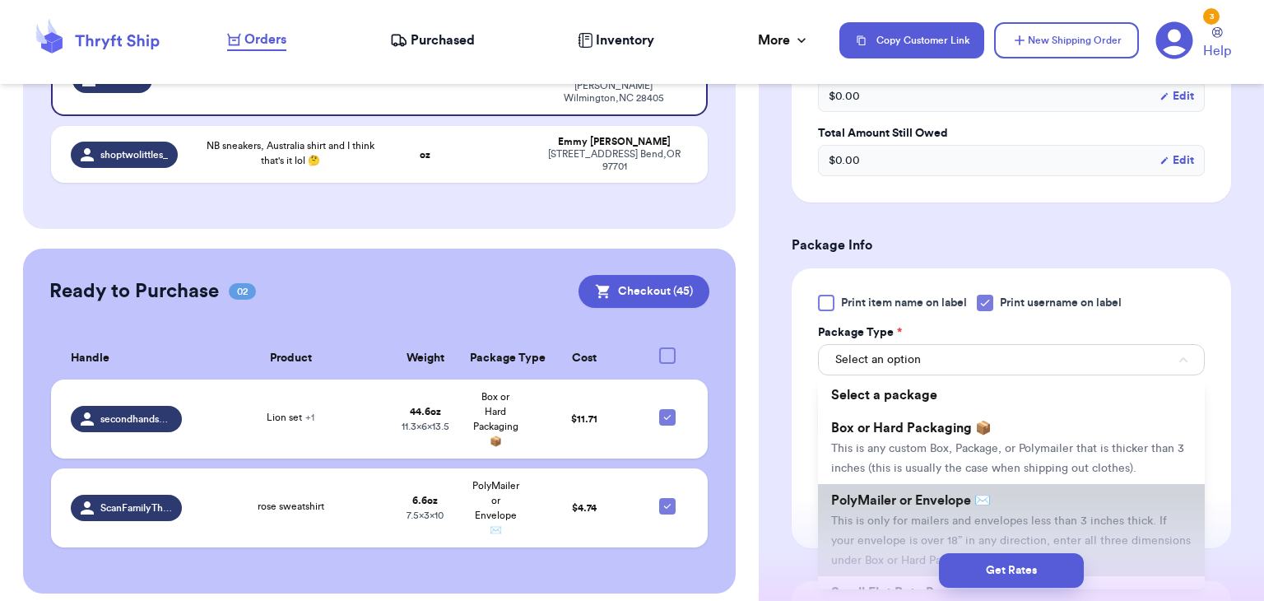
click at [930, 490] on li "PolyMailer or Envelope ✉️ This is only for mailers and envelopes less than 3 in…" at bounding box center [1011, 530] width 387 height 92
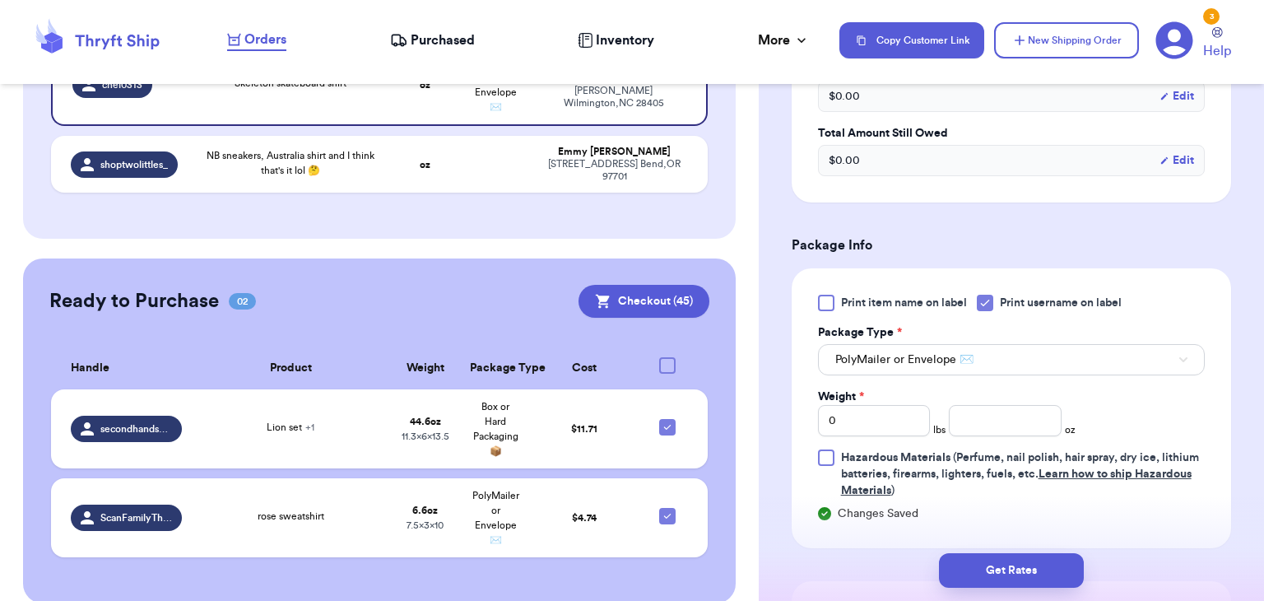
click at [997, 436] on div "Print item name on label Print username on label Package Type * PolyMailer or E…" at bounding box center [1011, 397] width 387 height 204
click at [1001, 416] on input "number" at bounding box center [1005, 420] width 113 height 31
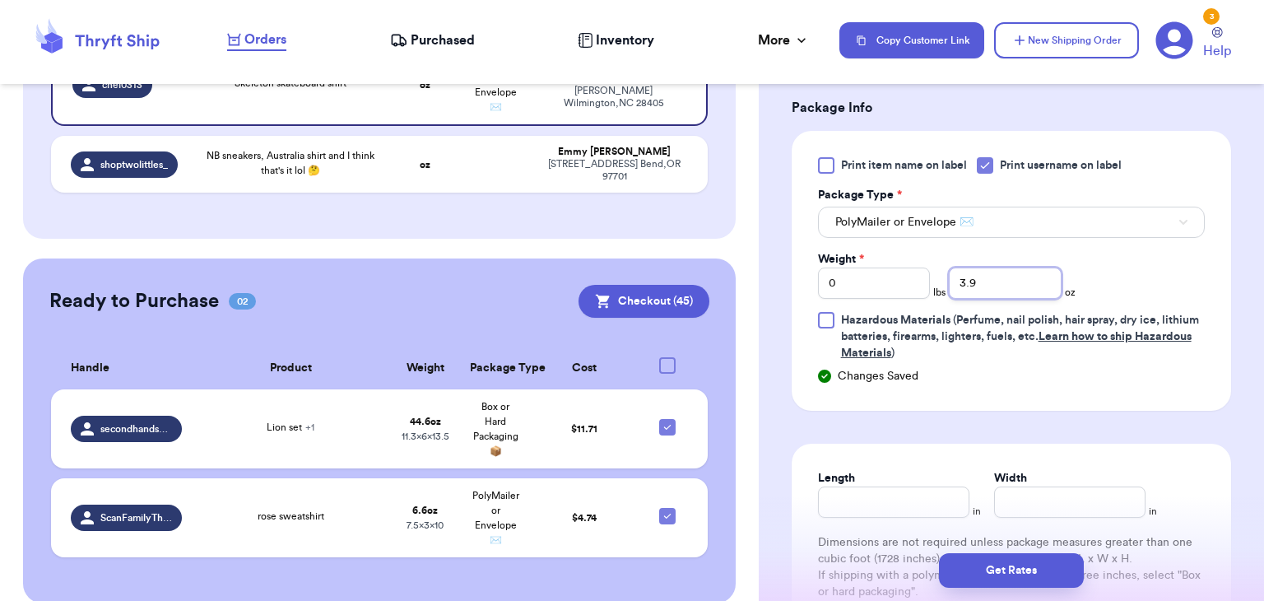
scroll to position [697, 0]
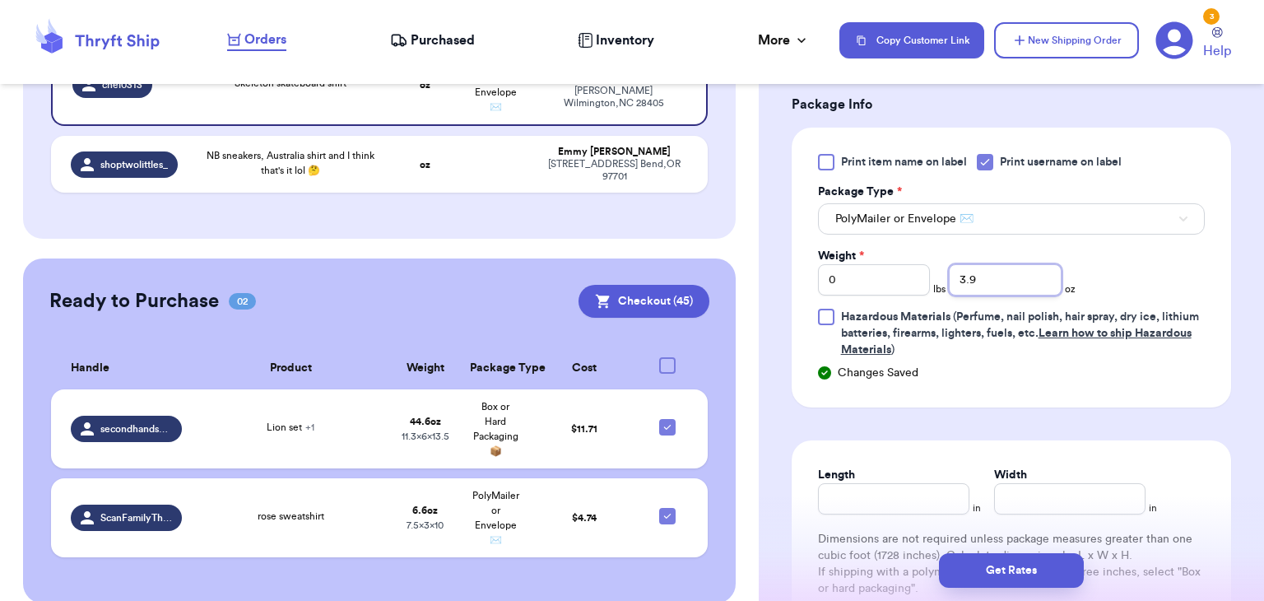
type input "3.9"
click at [1085, 501] on input "Width" at bounding box center [1069, 498] width 151 height 31
click at [871, 488] on input "Length" at bounding box center [893, 498] width 151 height 31
type input "8.5"
click at [1107, 504] on input "Width *" at bounding box center [1069, 498] width 151 height 31
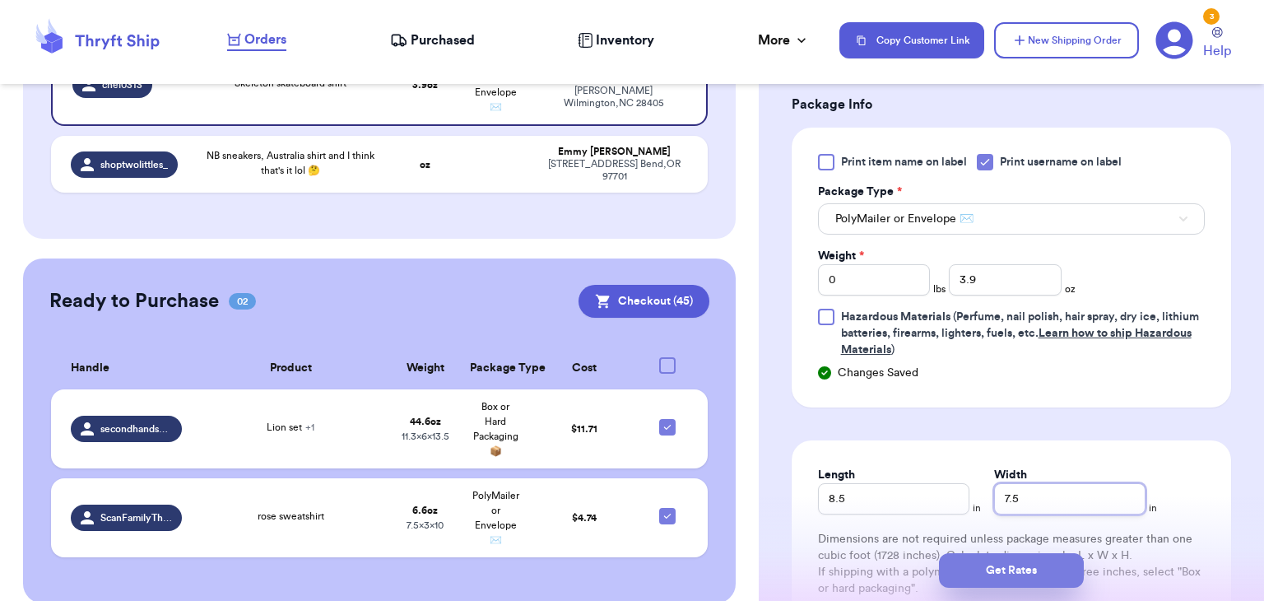
type input "7.5"
click at [1040, 564] on button "Get Rates" at bounding box center [1011, 570] width 145 height 35
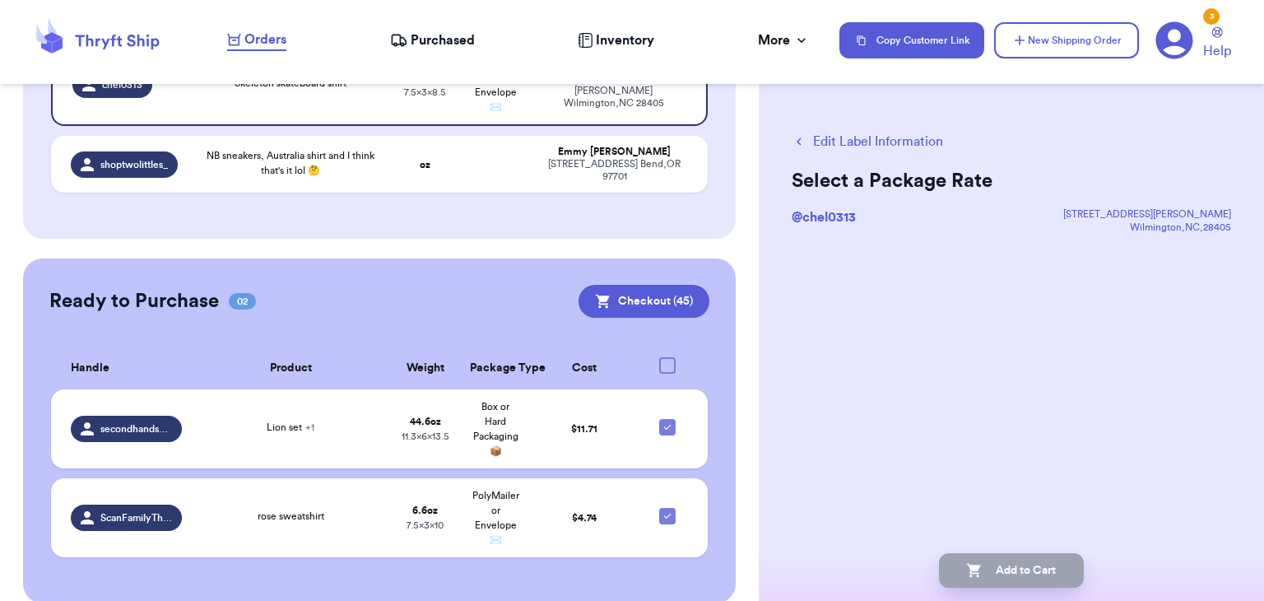
scroll to position [0, 0]
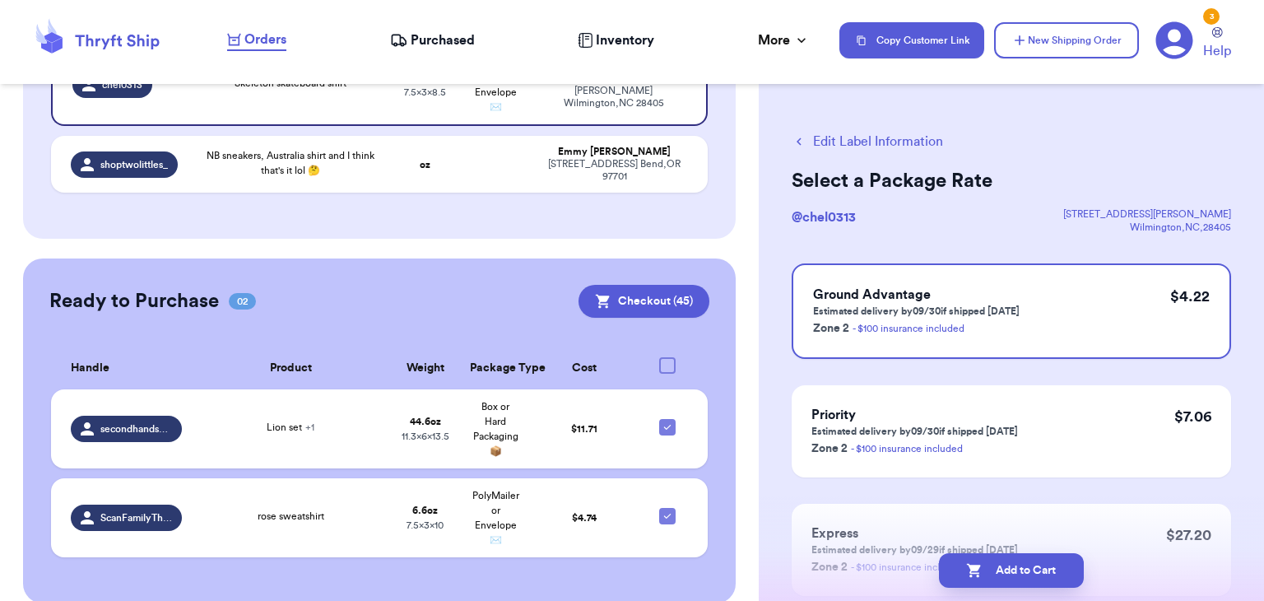
click at [1040, 564] on button "Add to Cart" at bounding box center [1011, 570] width 145 height 35
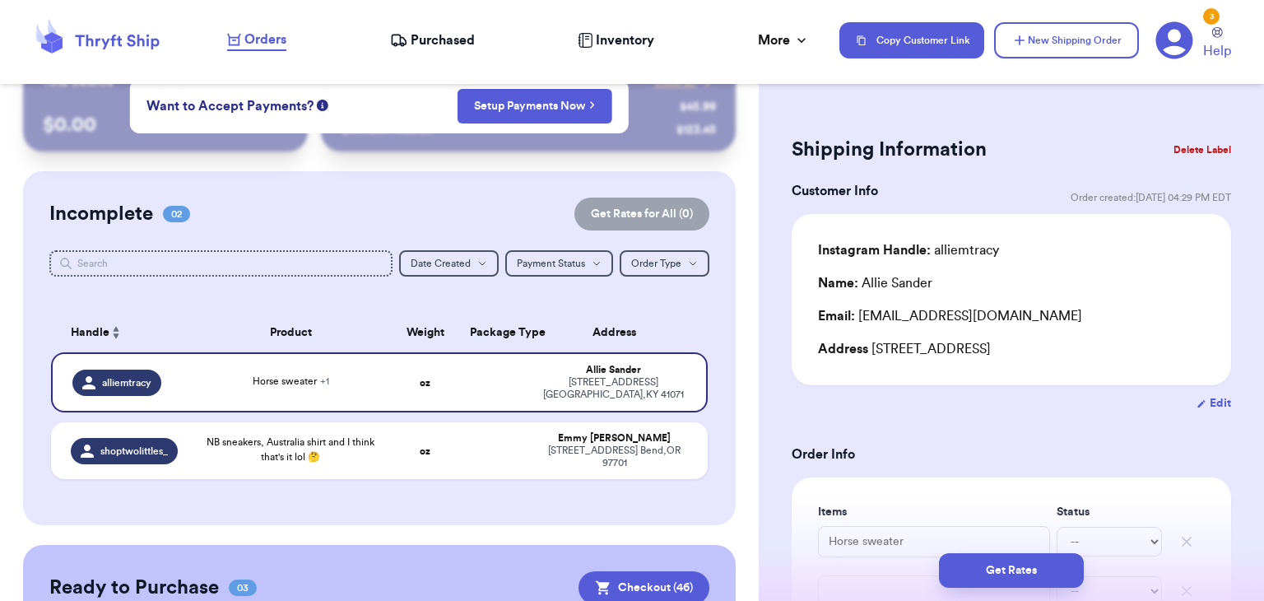
scroll to position [34, 0]
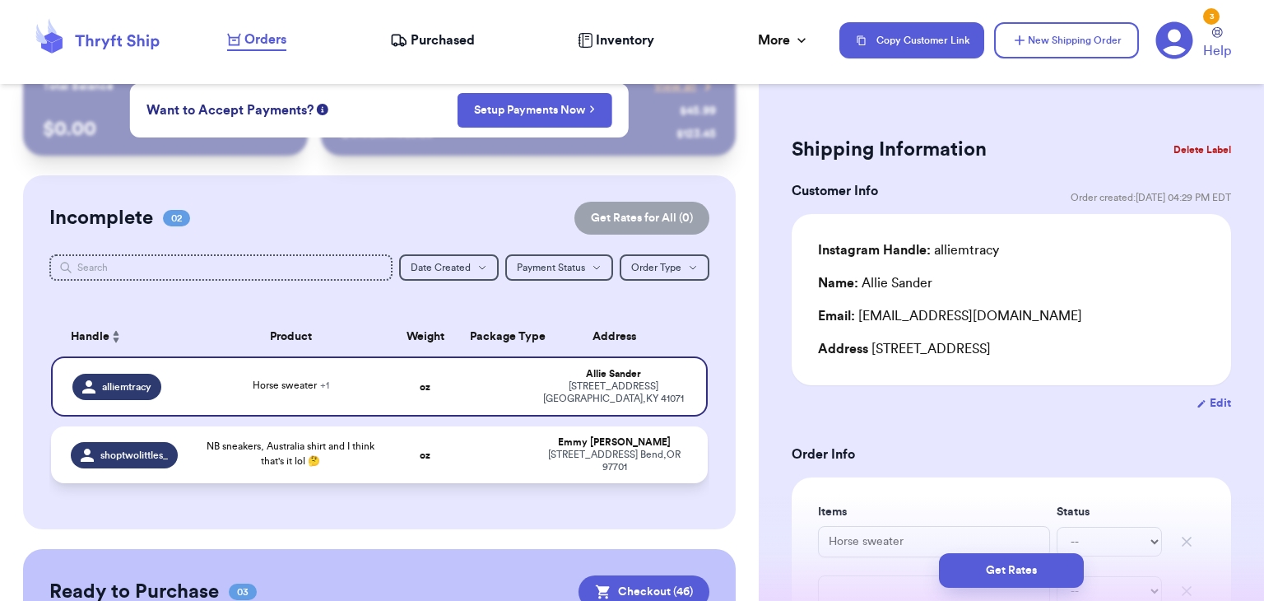
click at [324, 468] on div "NB sneakers, Australia shirt and I think that's it lol 🤔" at bounding box center [291, 455] width 178 height 33
type input "NB sneakers, Australia shirt and I think that's it lol 🤔"
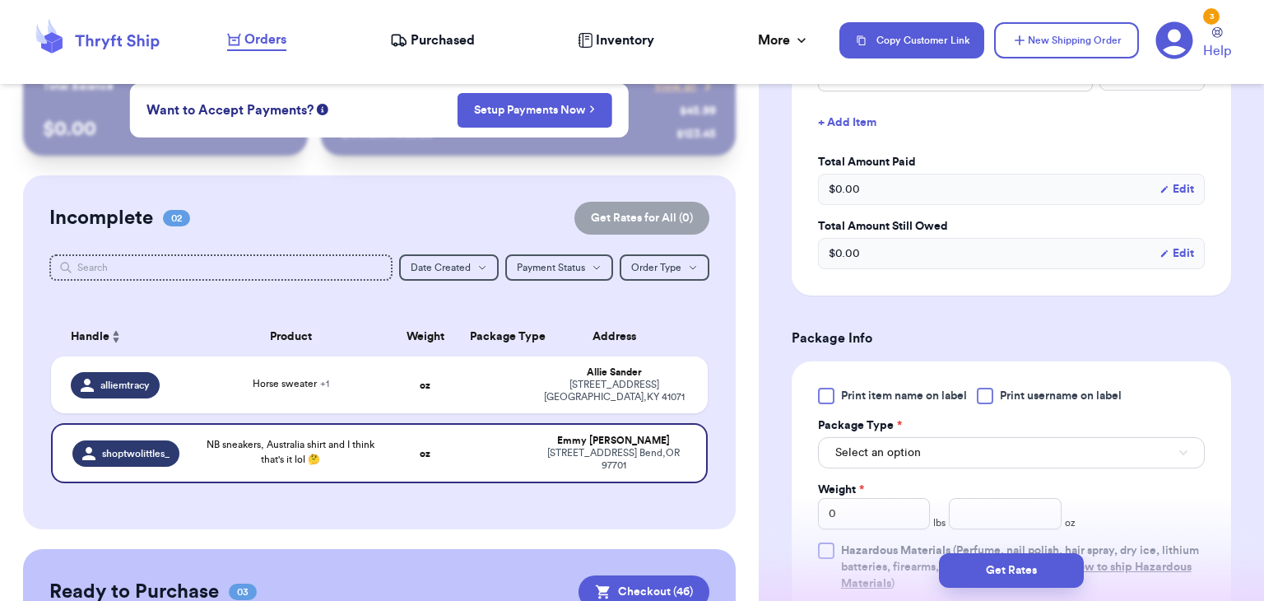
scroll to position [464, 0]
click at [993, 397] on div at bounding box center [985, 395] width 16 height 16
click at [0, 0] on input "Print username on label" at bounding box center [0, 0] width 0 height 0
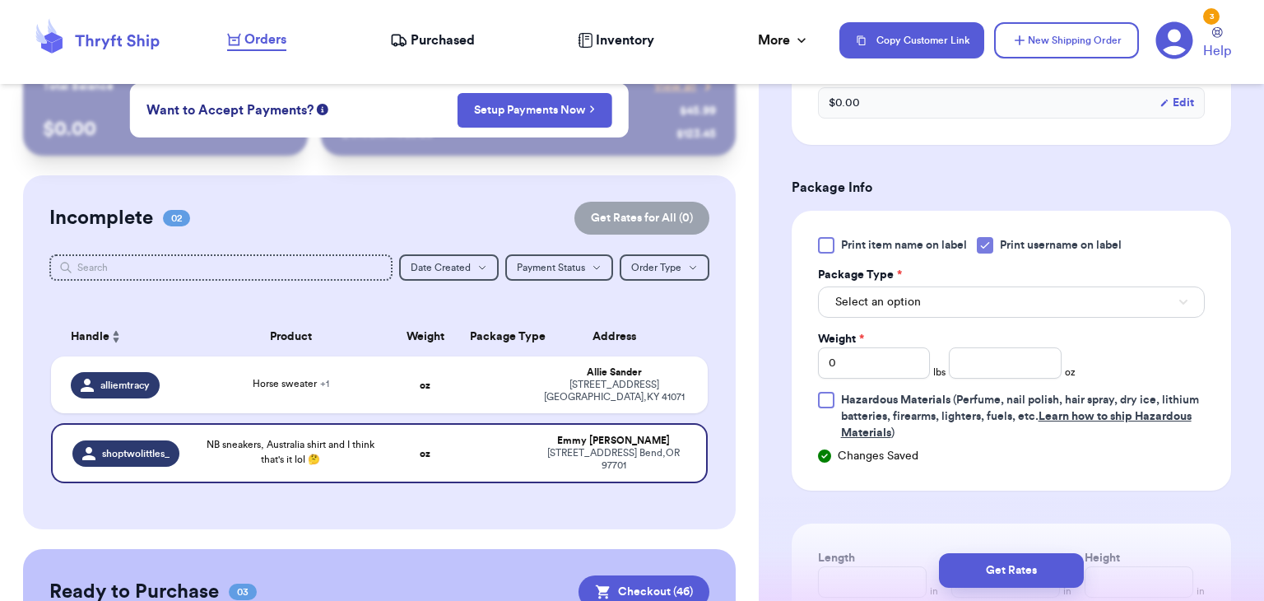
scroll to position [618, 0]
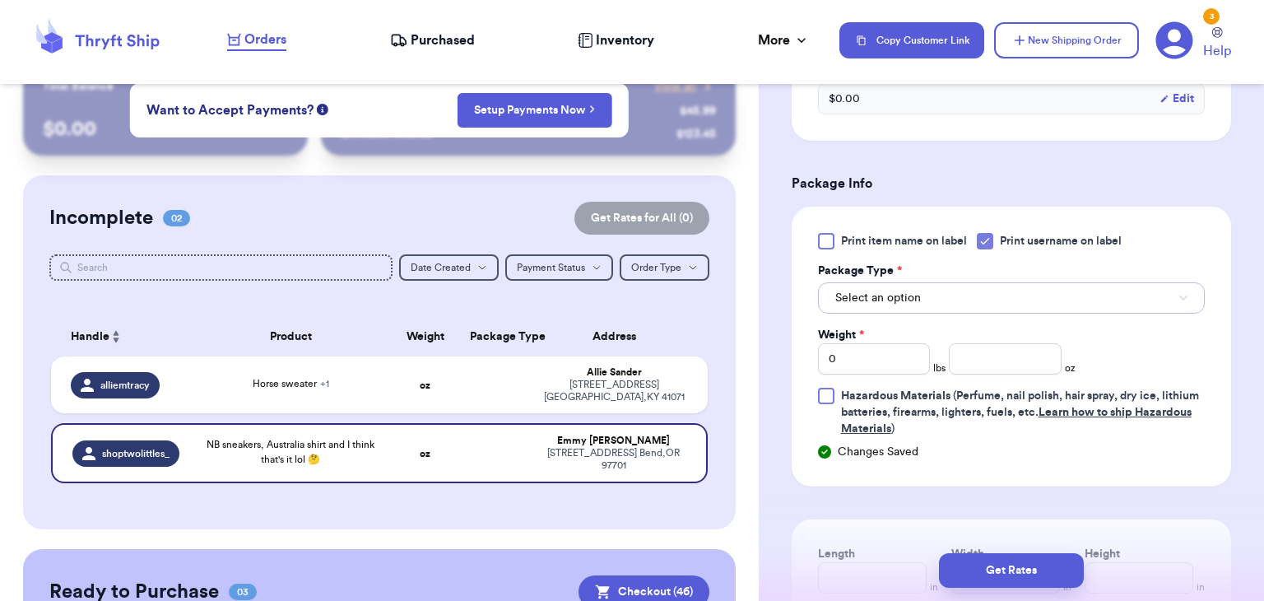
click at [993, 289] on button "Select an option" at bounding box center [1011, 297] width 387 height 31
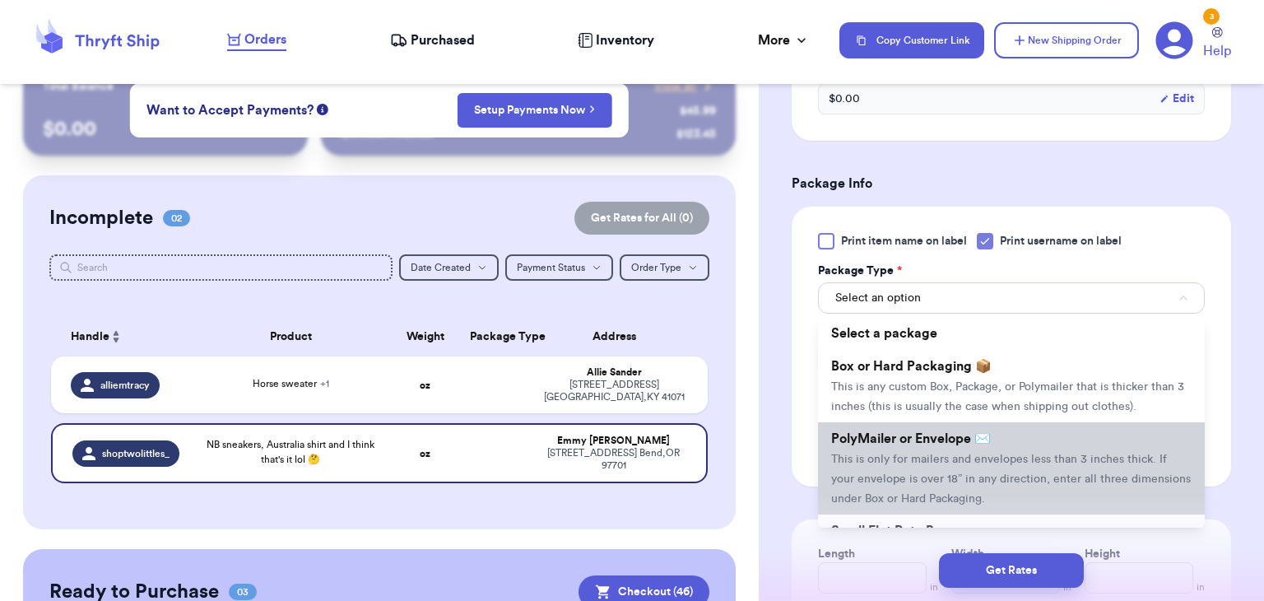
click at [937, 454] on span "This is only for mailers and envelopes less than 3 inches thick. If your envelo…" at bounding box center [1011, 479] width 360 height 51
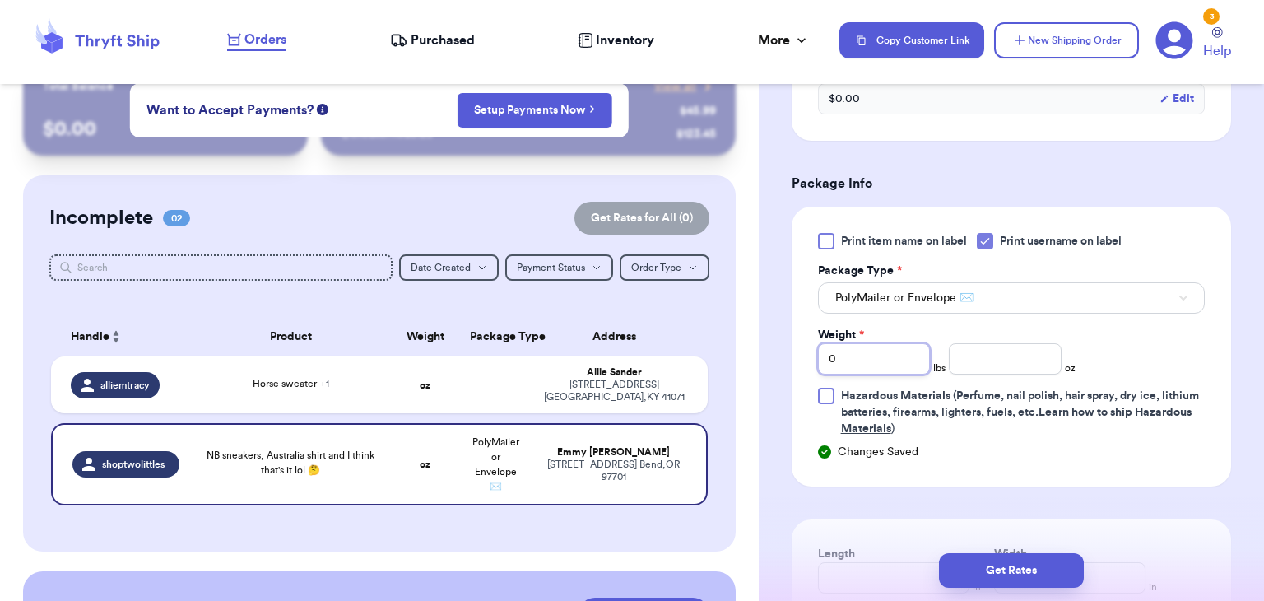
click at [871, 345] on input "0" at bounding box center [874, 358] width 113 height 31
type input "1"
click at [984, 365] on input "number" at bounding box center [1005, 358] width 113 height 31
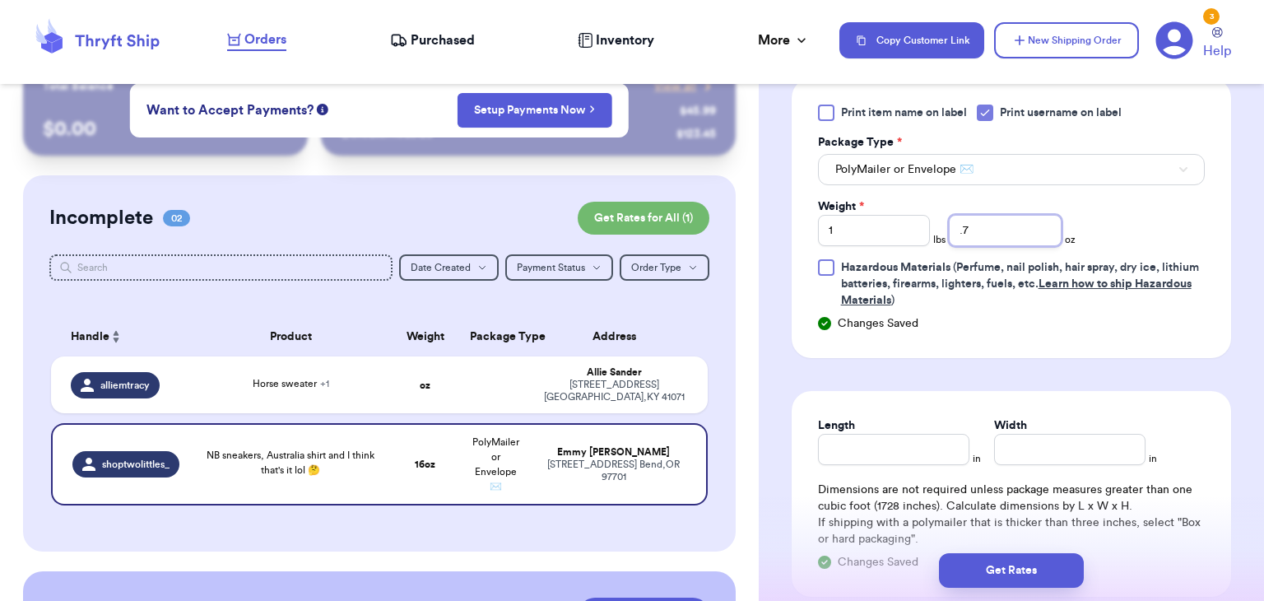
scroll to position [747, 0]
type input ".7"
click at [847, 463] on div "Length in Width in Dimensions are not required unless package measures greater …" at bounding box center [1012, 493] width 440 height 206
click at [853, 450] on input "Length" at bounding box center [893, 448] width 151 height 31
type input "10"
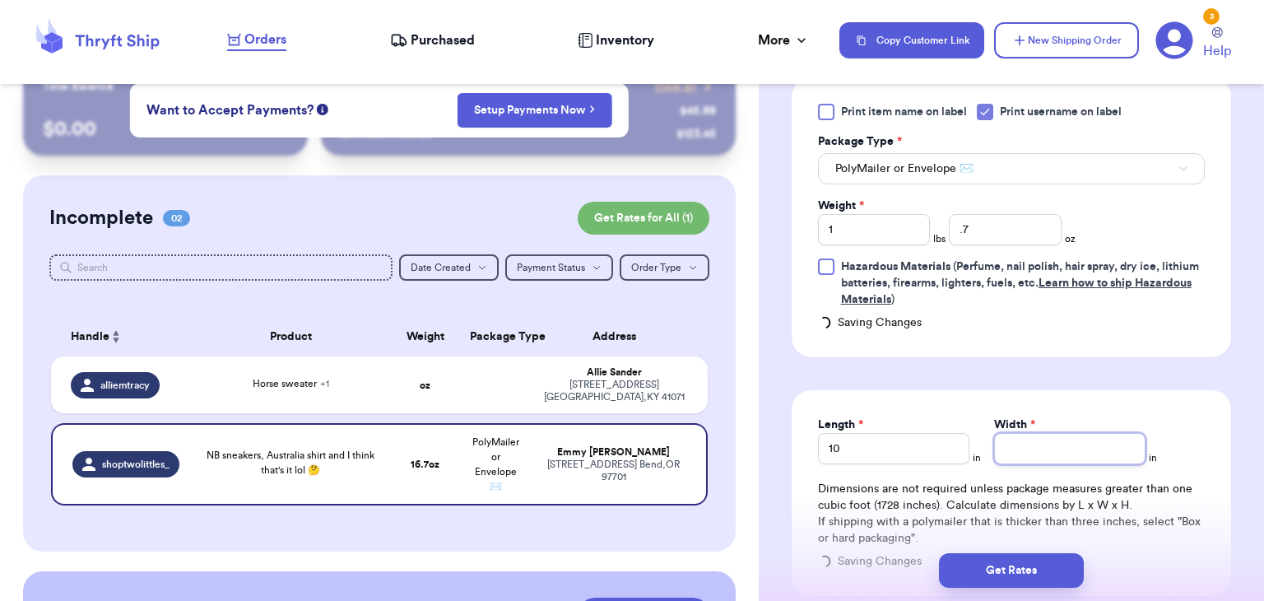
click at [1058, 449] on input "Width *" at bounding box center [1069, 448] width 151 height 31
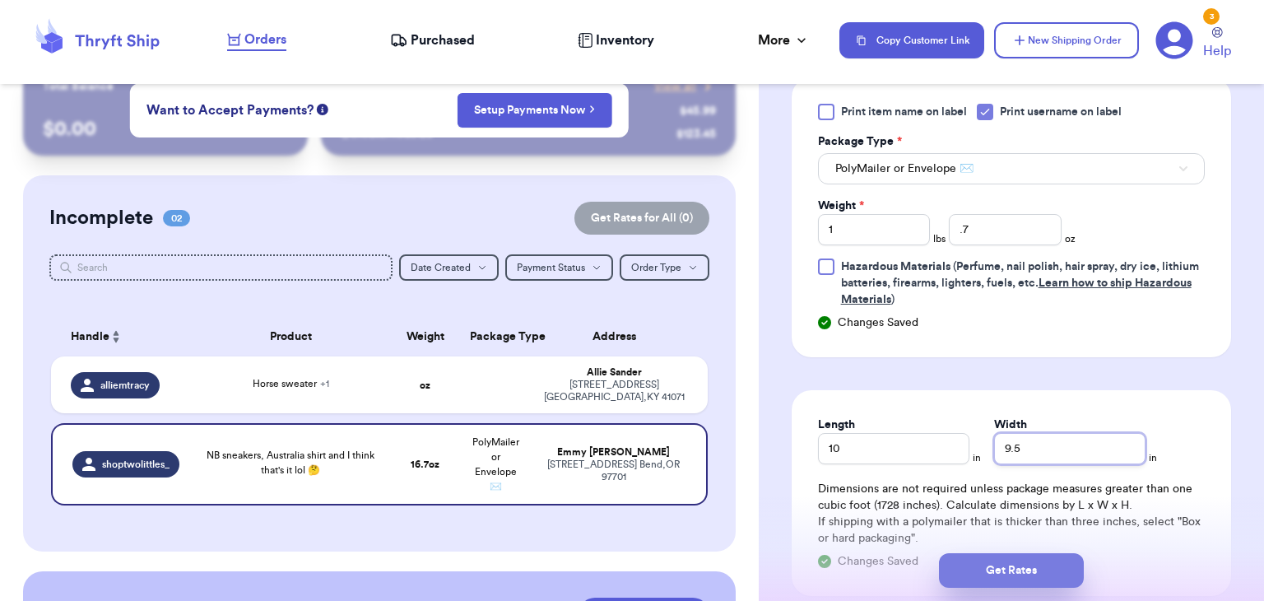
type input "9.5"
click at [1030, 557] on button "Get Rates" at bounding box center [1011, 570] width 145 height 35
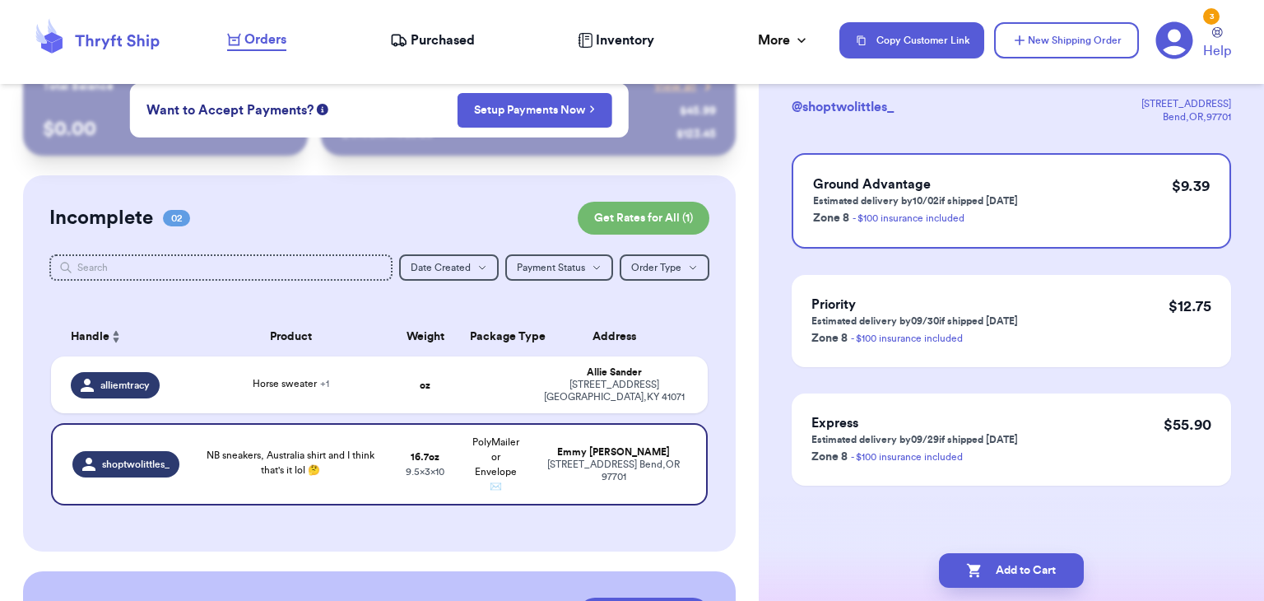
scroll to position [0, 0]
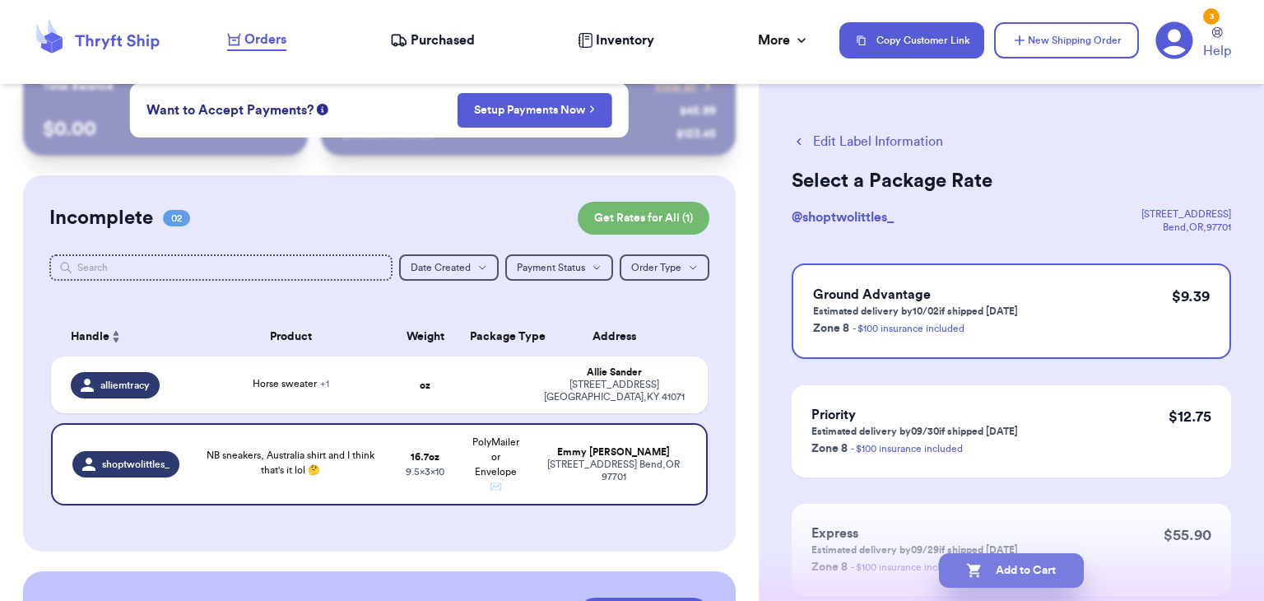
click at [989, 562] on button "Add to Cart" at bounding box center [1011, 570] width 145 height 35
